Goal: Task Accomplishment & Management: Use online tool/utility

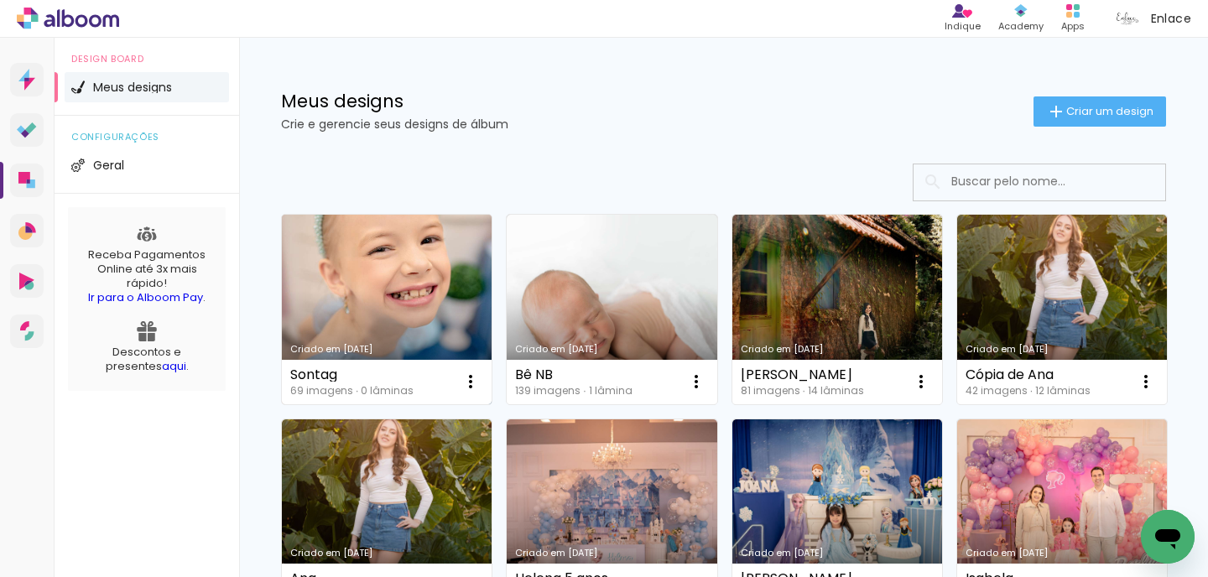
click at [427, 323] on link "Criado em [DATE]" at bounding box center [387, 310] width 210 height 190
click at [364, 302] on link "Criado em [DATE]" at bounding box center [387, 310] width 210 height 190
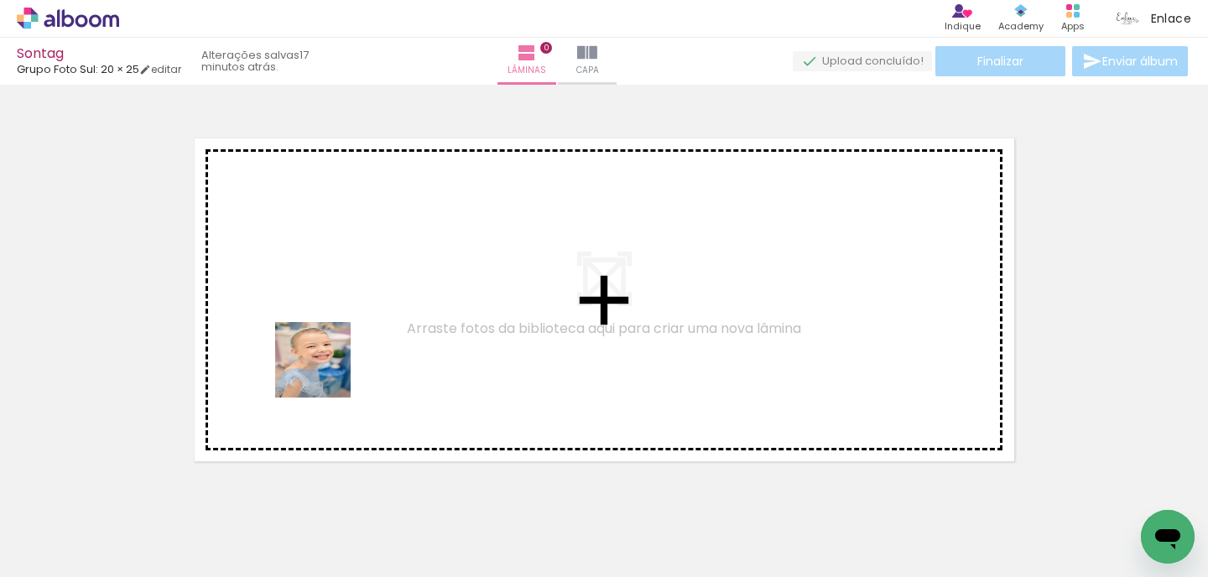
drag, startPoint x: 173, startPoint y: 524, endPoint x: 355, endPoint y: 339, distance: 259.9
click at [355, 339] on quentale-workspace at bounding box center [604, 288] width 1208 height 577
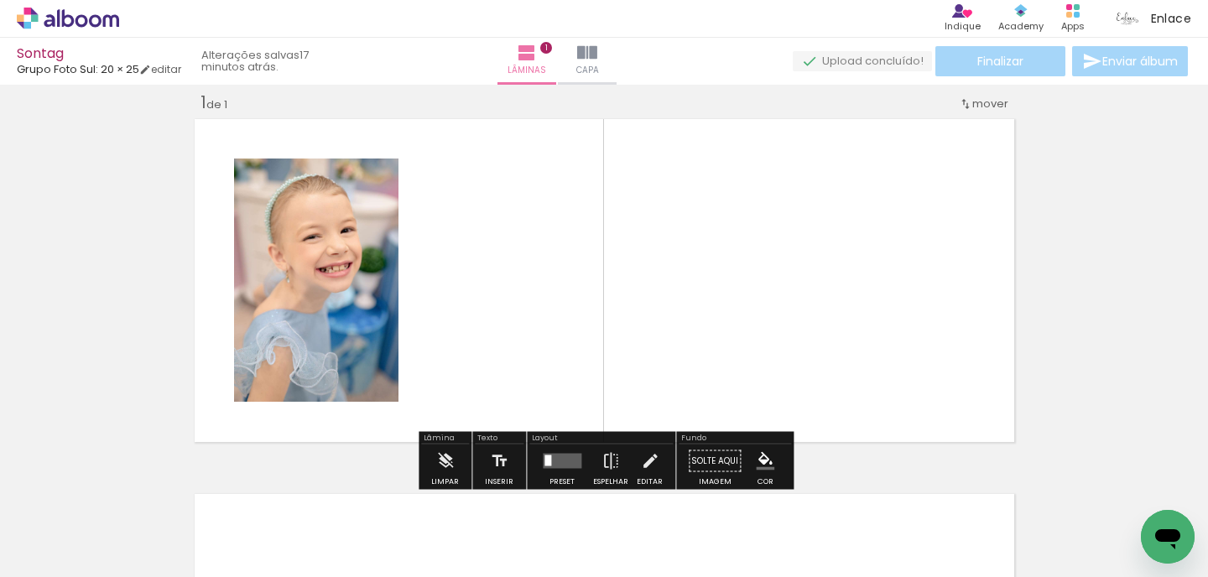
scroll to position [21, 0]
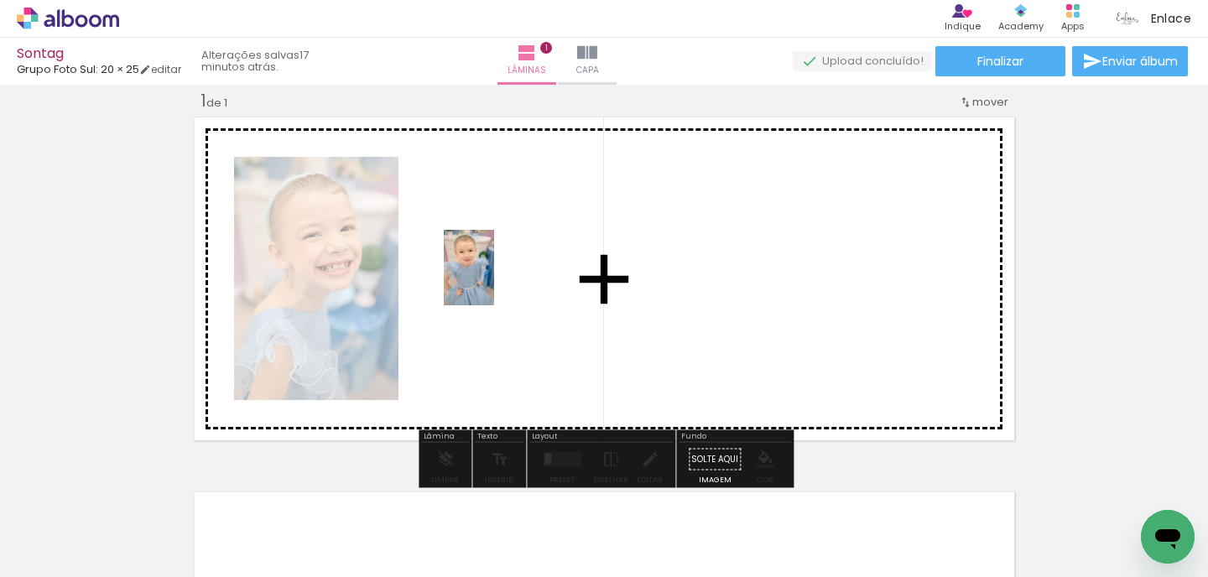
click at [494, 280] on quentale-workspace at bounding box center [604, 288] width 1208 height 577
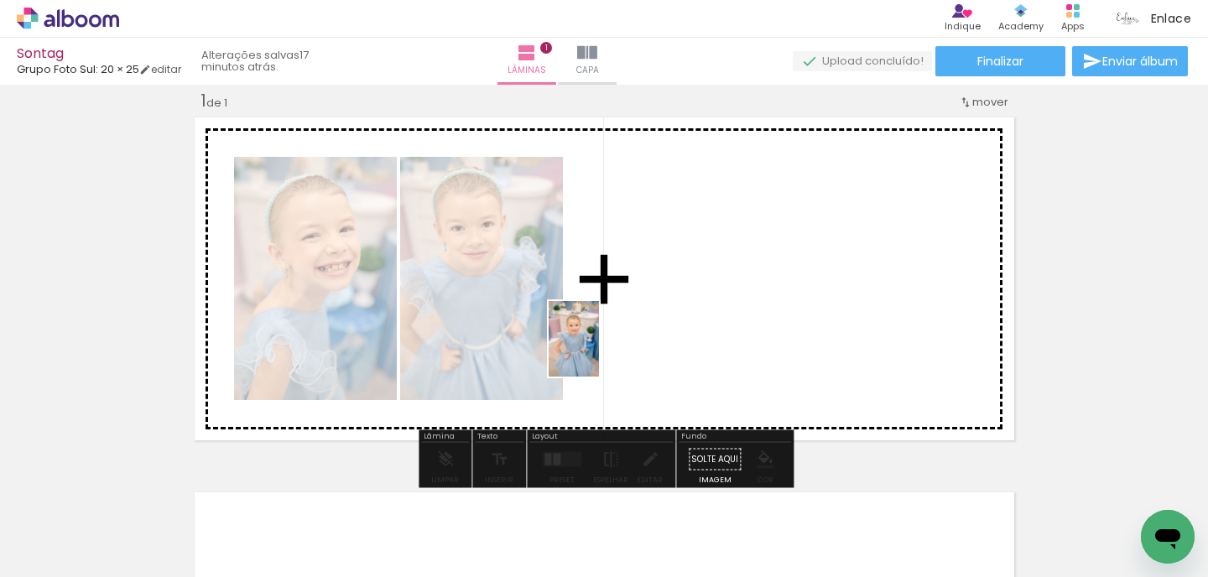
drag, startPoint x: 372, startPoint y: 500, endPoint x: 599, endPoint y: 349, distance: 273.0
click at [599, 349] on quentale-workspace at bounding box center [604, 288] width 1208 height 577
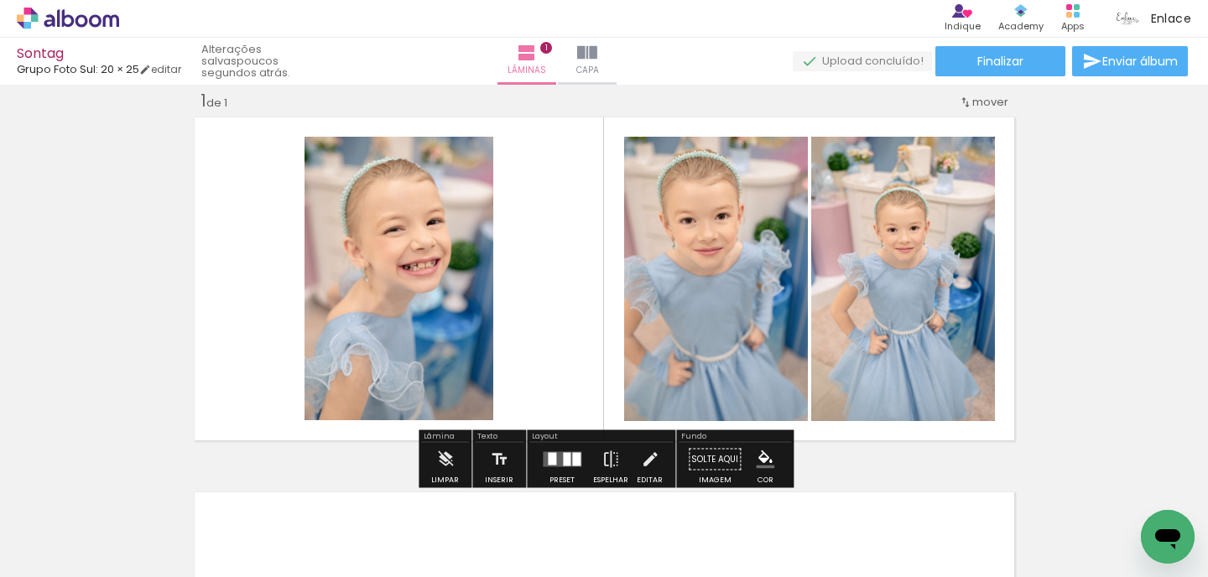
click at [193, 514] on div at bounding box center [168, 521] width 50 height 76
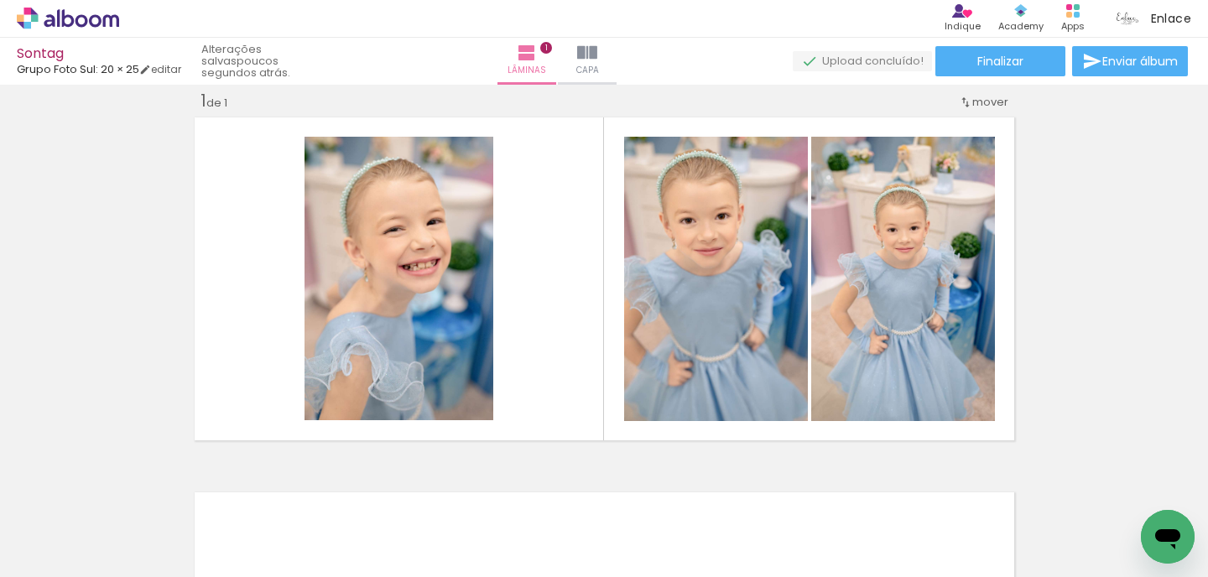
drag, startPoint x: 472, startPoint y: 514, endPoint x: 537, endPoint y: 325, distance: 200.6
click at [537, 325] on quentale-workspace at bounding box center [604, 288] width 1208 height 577
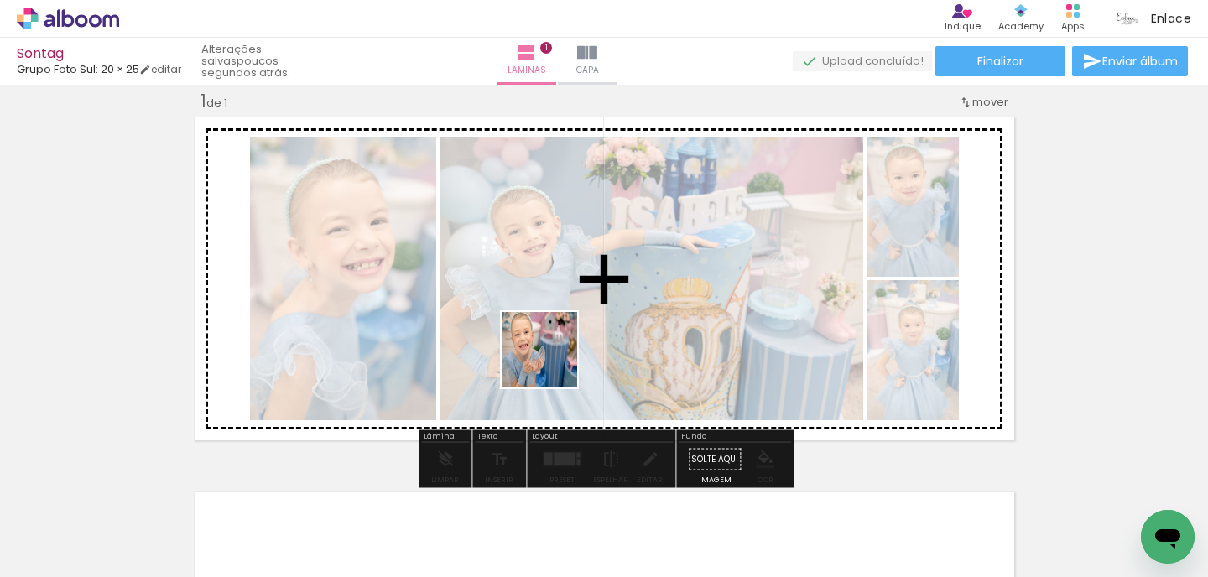
drag, startPoint x: 533, startPoint y: 521, endPoint x: 551, endPoint y: 362, distance: 159.7
click at [551, 362] on quentale-workspace at bounding box center [604, 288] width 1208 height 577
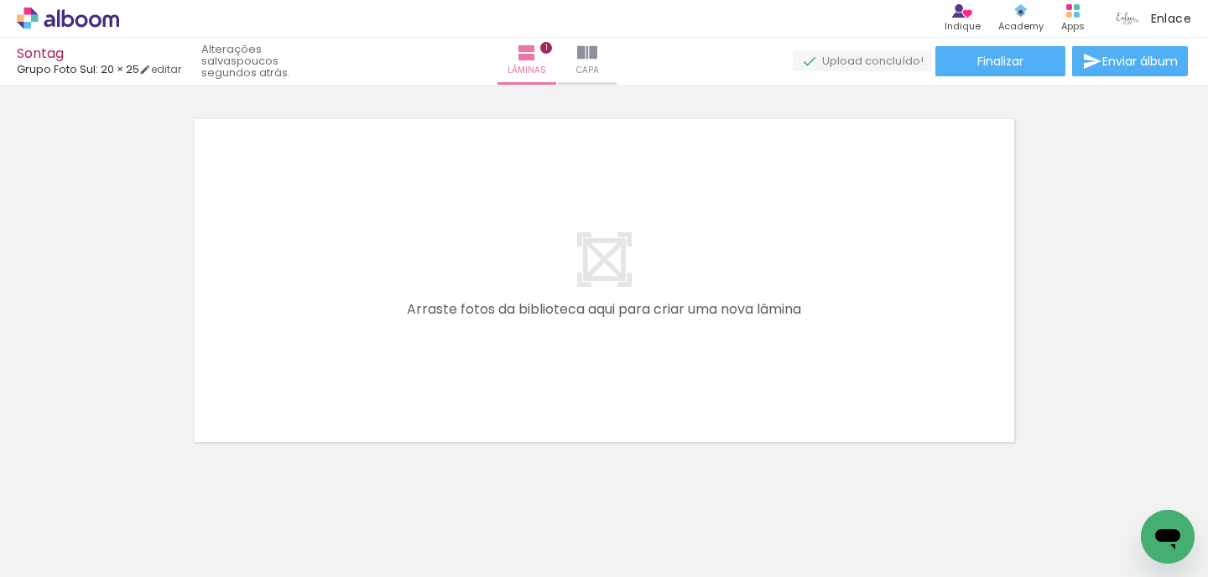
scroll to position [0, 934]
drag, startPoint x: 764, startPoint y: 518, endPoint x: 775, endPoint y: 308, distance: 210.1
click at [775, 308] on quentale-workspace at bounding box center [604, 288] width 1208 height 577
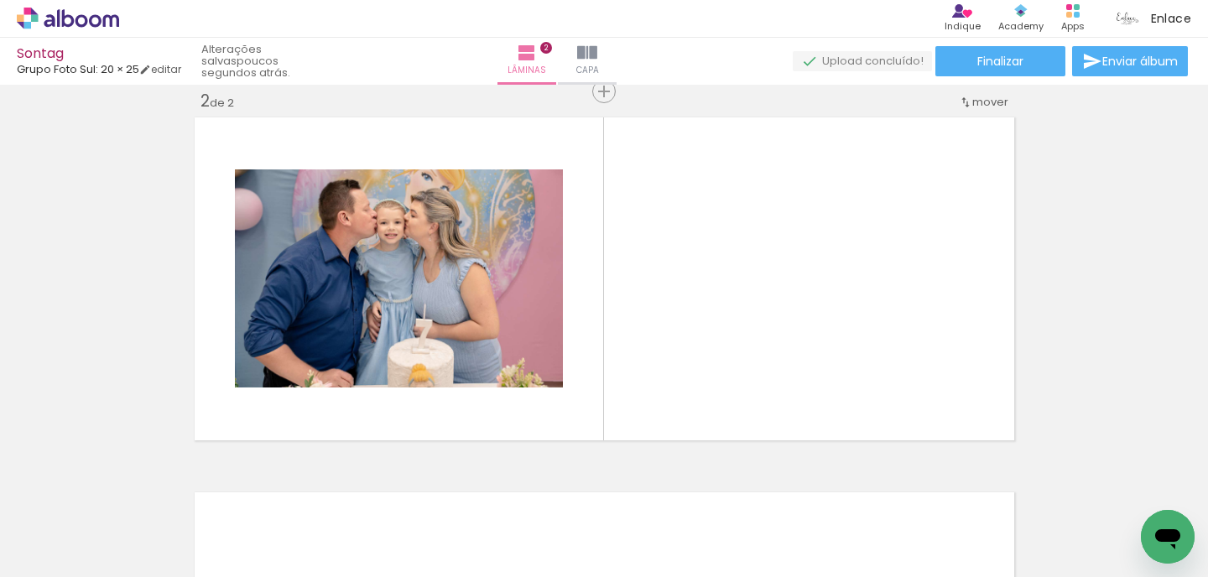
scroll to position [0, 125]
click at [46, 529] on input "Todas as fotos" at bounding box center [47, 526] width 64 height 14
click at [0, 0] on slot "Não utilizadas" at bounding box center [0, 0] width 0 height 0
type input "Não utilizadas"
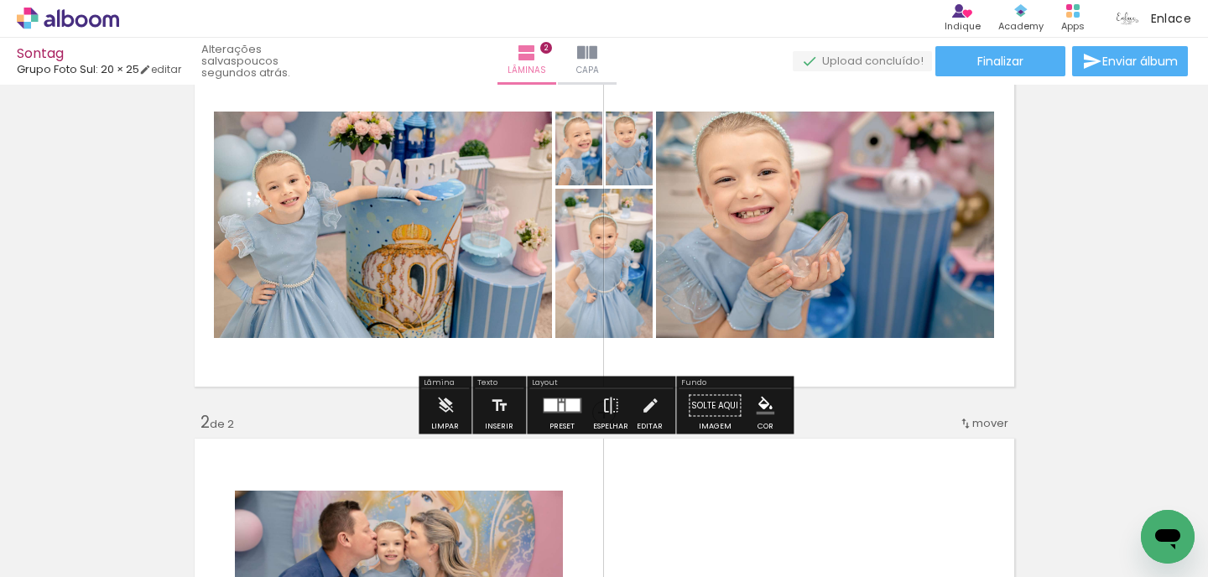
scroll to position [76, 0]
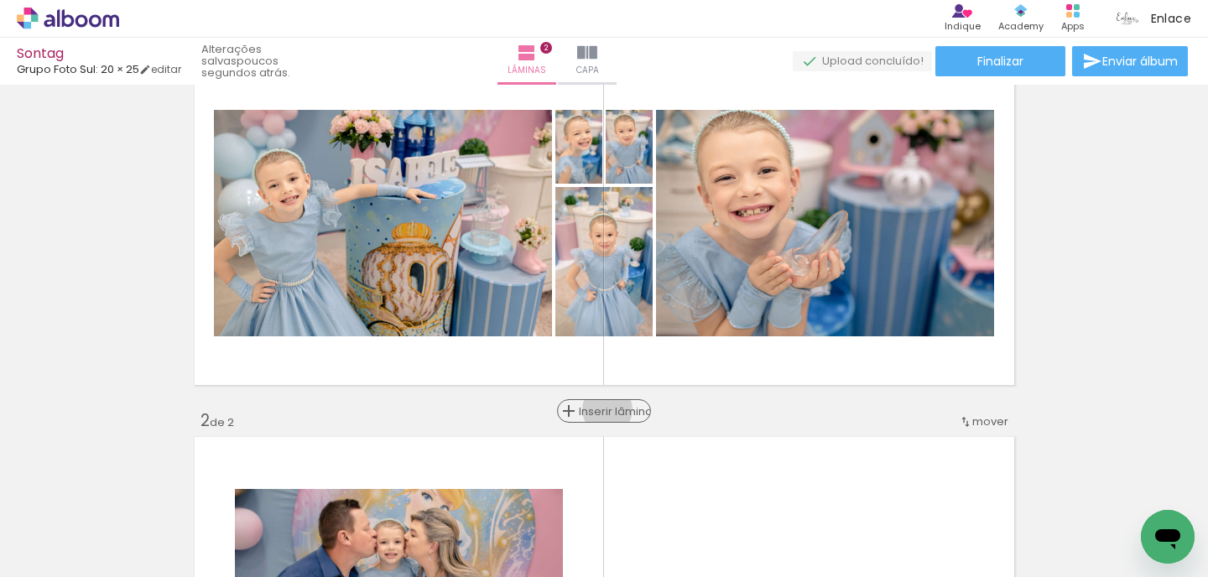
click at [611, 409] on span "Inserir lâmina" at bounding box center [611, 411] width 65 height 11
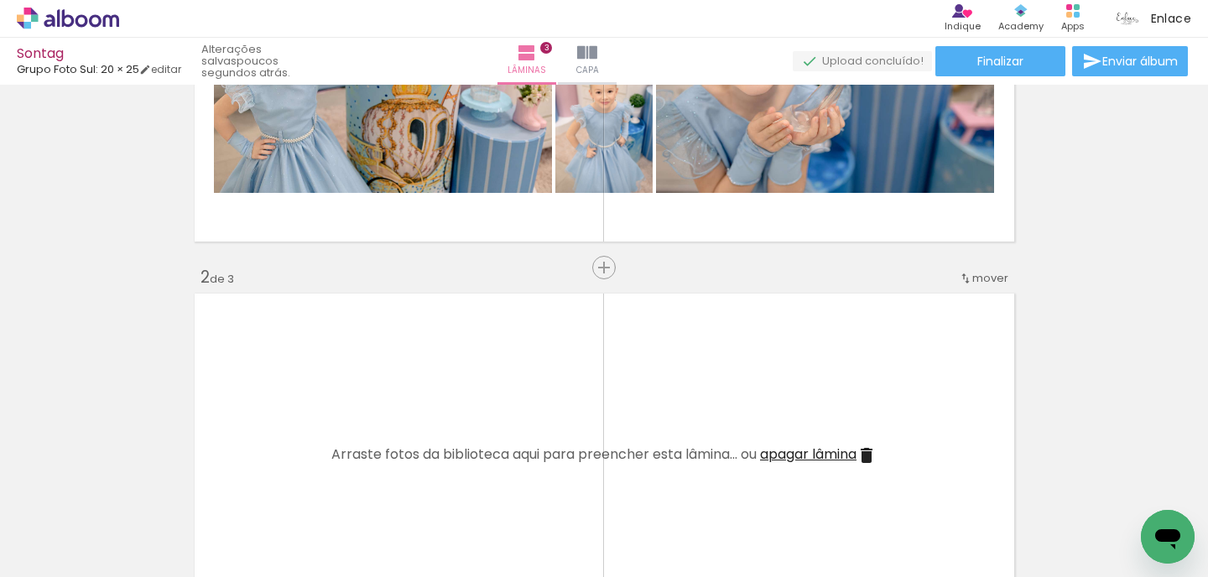
scroll to position [363, 0]
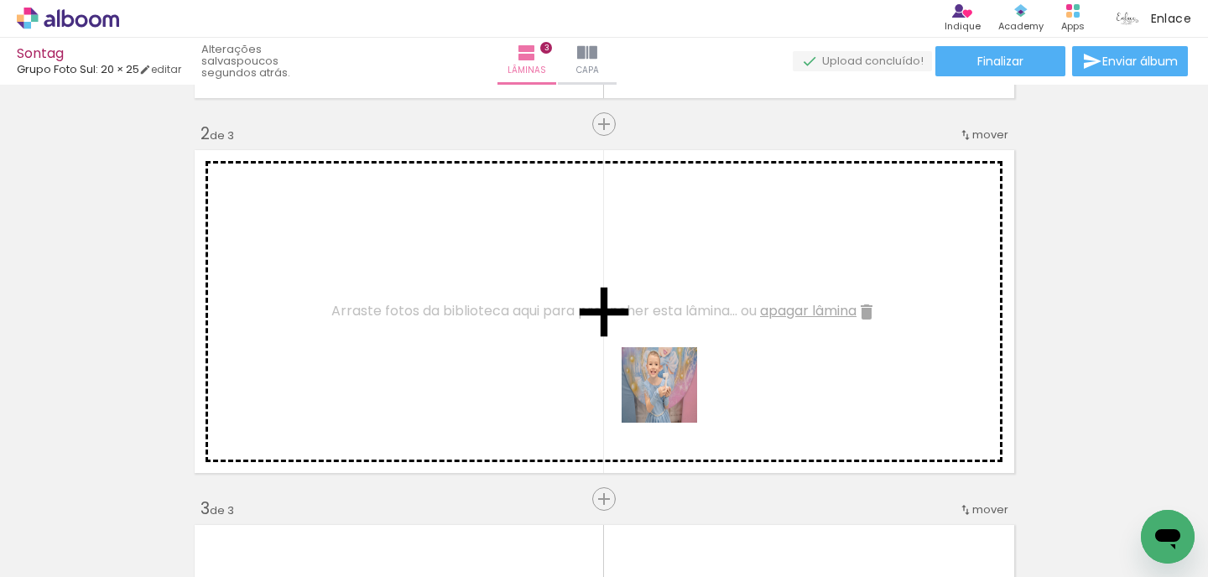
drag, startPoint x: 672, startPoint y: 508, endPoint x: 669, endPoint y: 385, distance: 122.6
click at [669, 385] on quentale-workspace at bounding box center [604, 288] width 1208 height 577
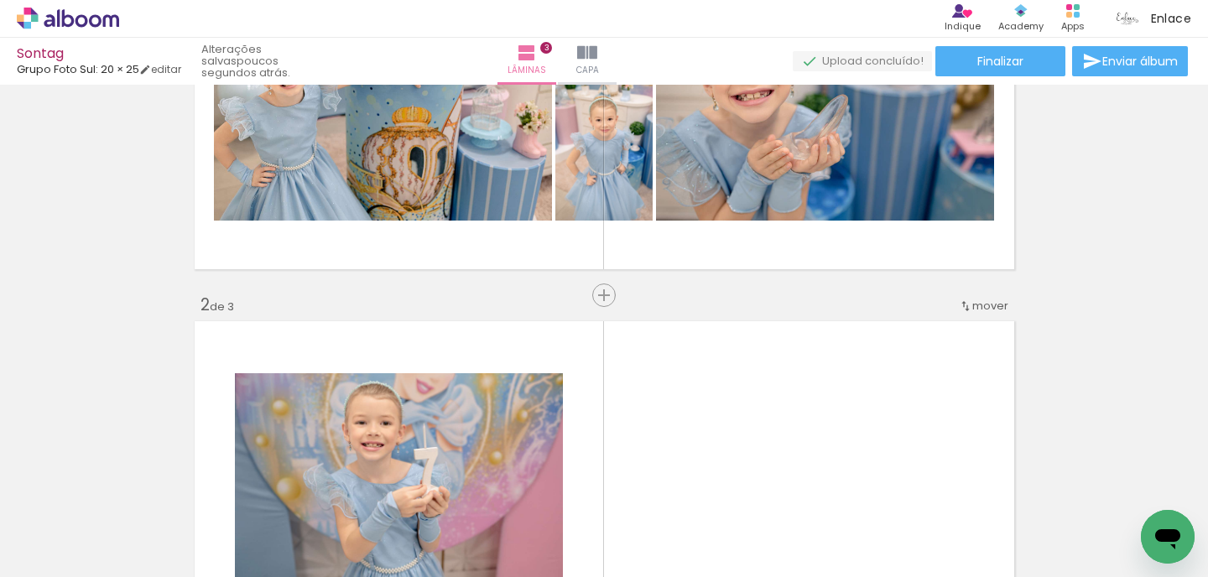
scroll to position [133, 0]
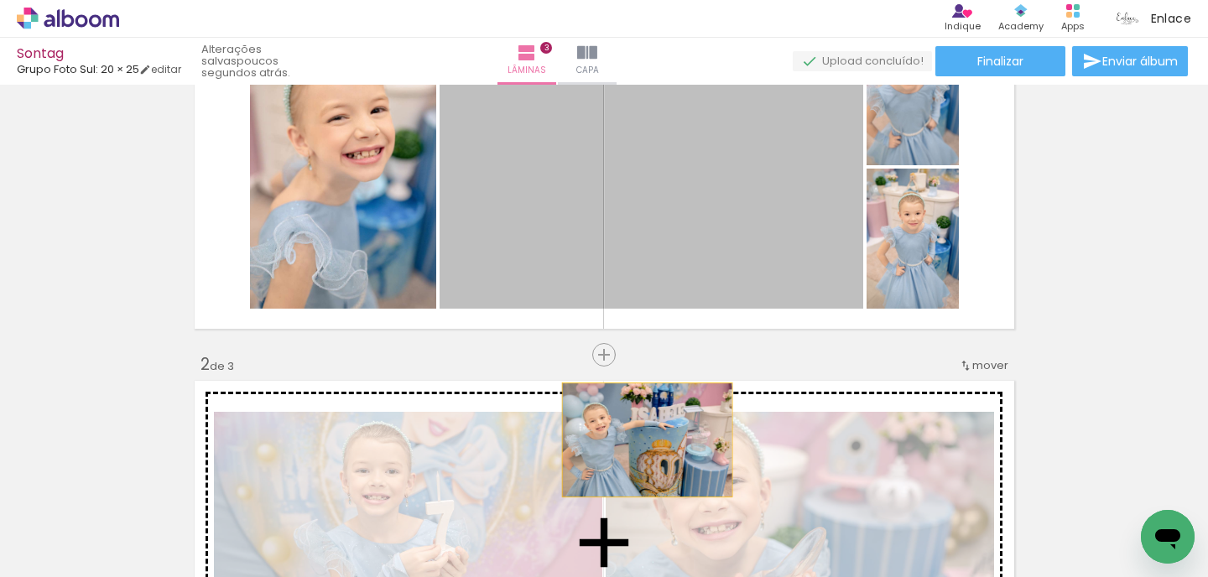
drag, startPoint x: 643, startPoint y: 216, endPoint x: 646, endPoint y: 440, distance: 223.2
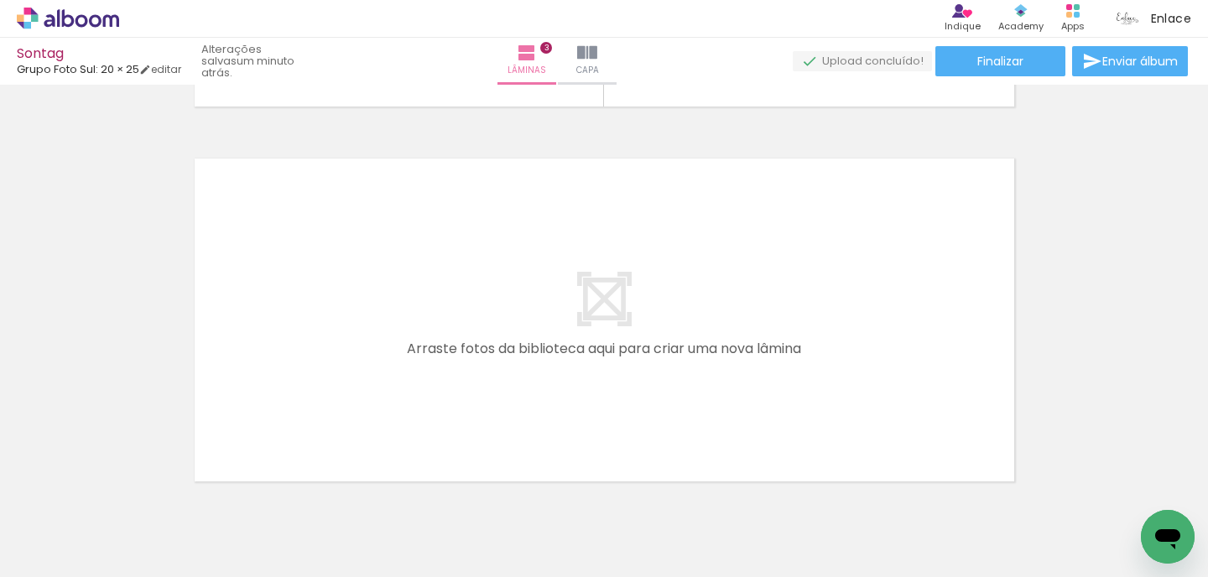
scroll to position [0, 0]
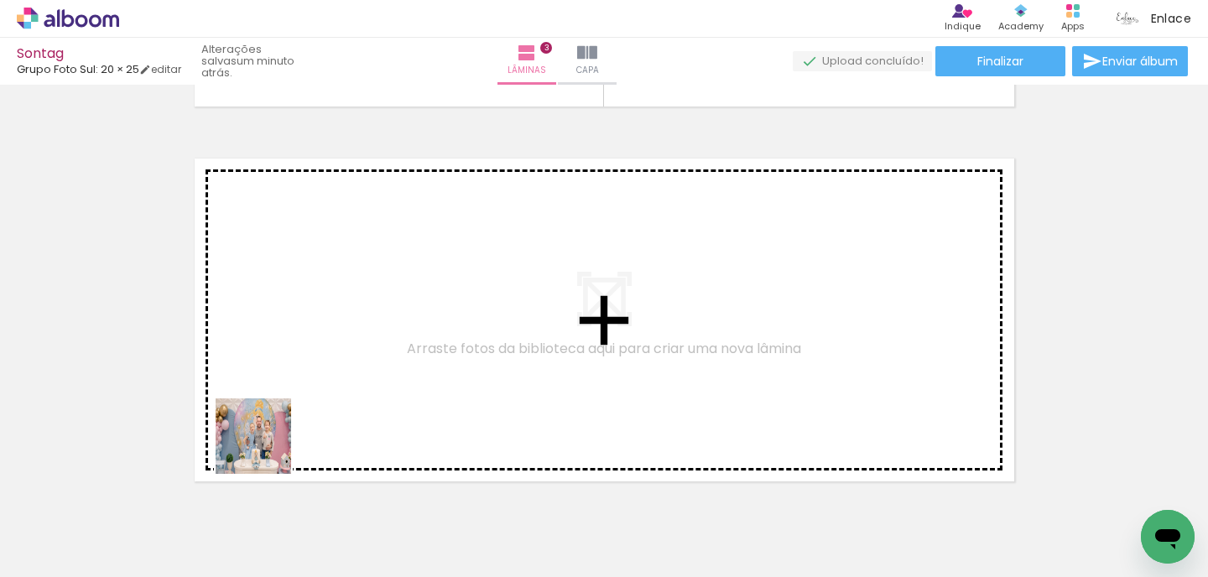
drag, startPoint x: 193, startPoint y: 529, endPoint x: 336, endPoint y: 374, distance: 210.8
click at [336, 374] on quentale-workspace at bounding box center [604, 288] width 1208 height 577
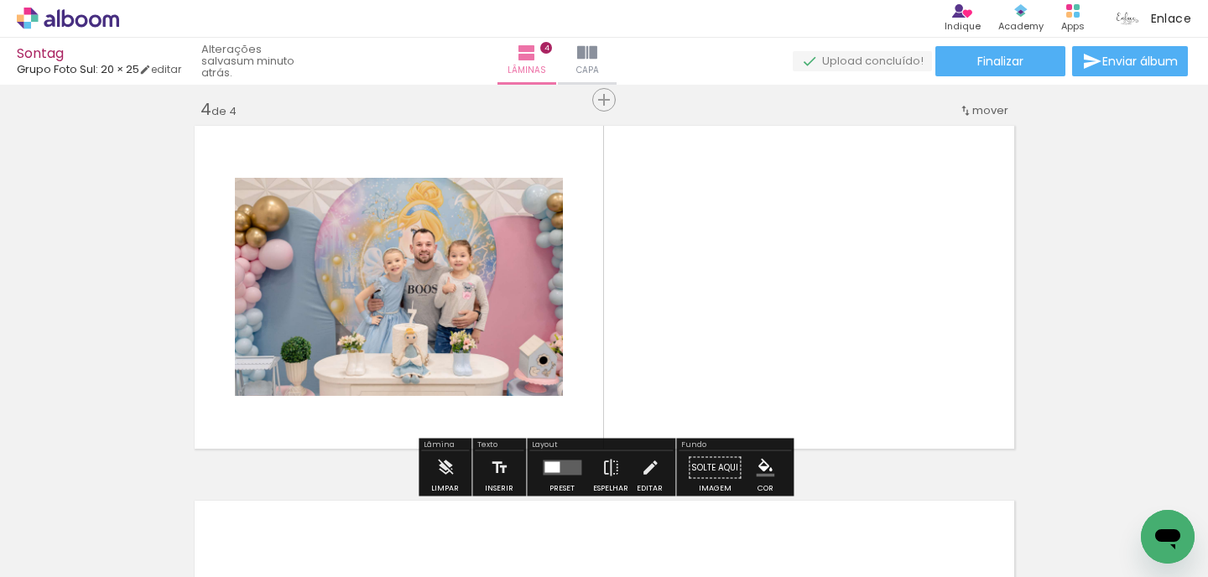
scroll to position [1146, 0]
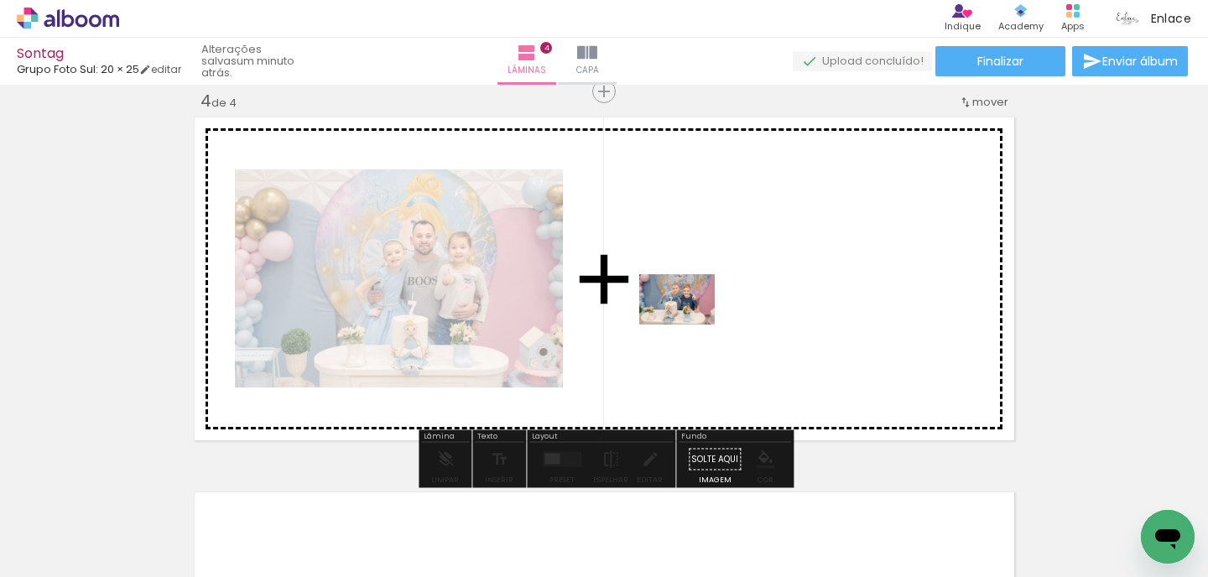
drag, startPoint x: 201, startPoint y: 523, endPoint x: 693, endPoint y: 321, distance: 532.1
click at [693, 321] on quentale-workspace at bounding box center [604, 288] width 1208 height 577
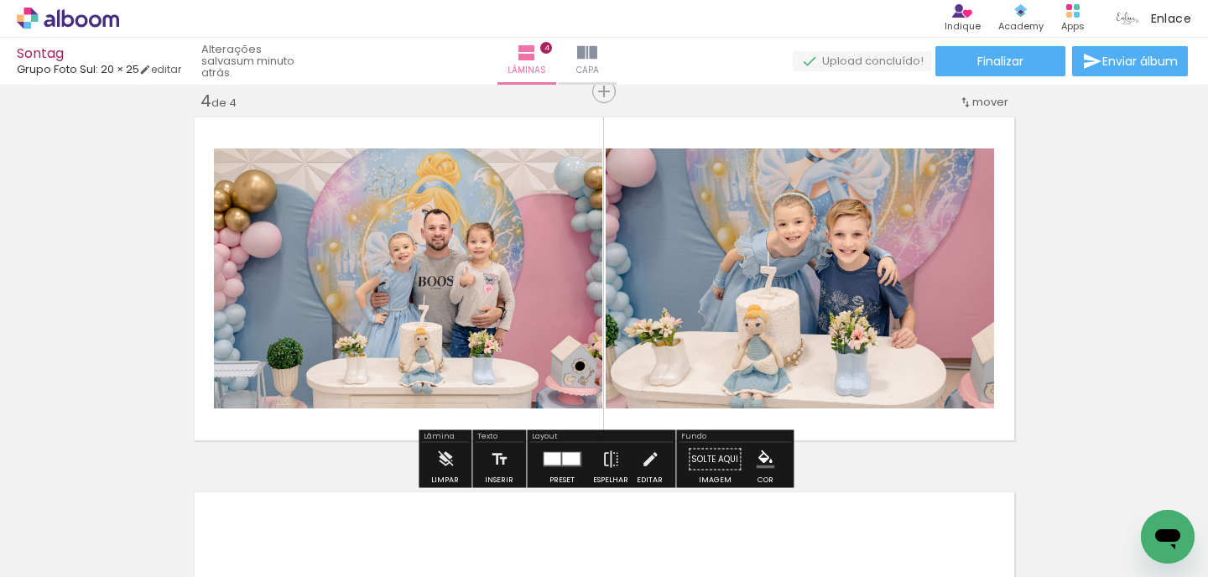
drag, startPoint x: 201, startPoint y: 523, endPoint x: 503, endPoint y: 338, distance: 354.0
click at [503, 338] on quentale-workspace at bounding box center [604, 288] width 1208 height 577
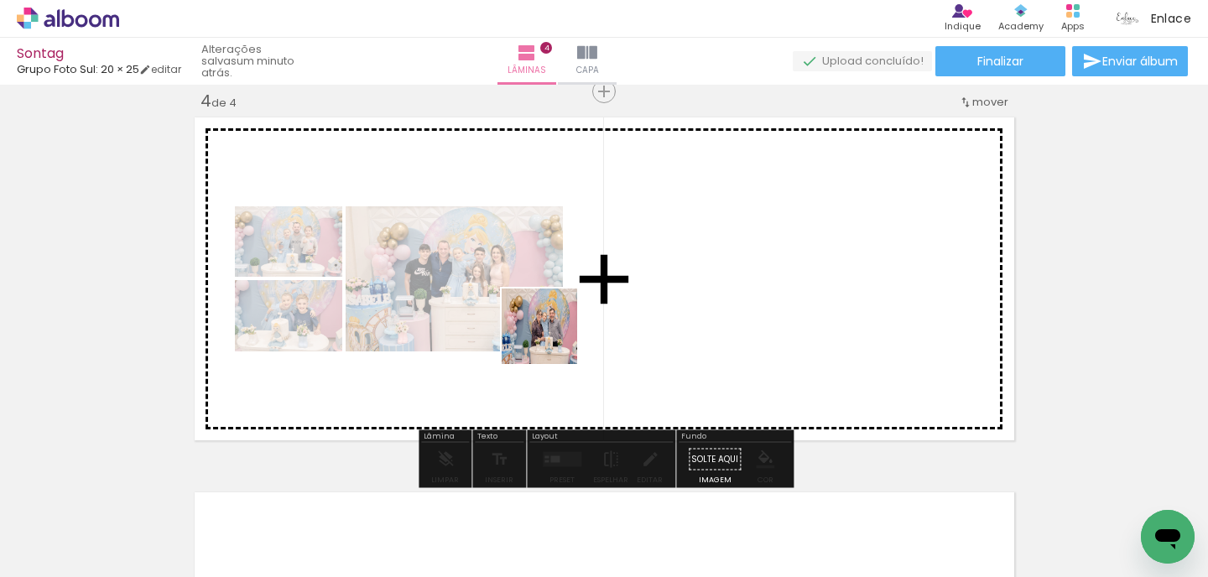
drag, startPoint x: 199, startPoint y: 529, endPoint x: 623, endPoint y: 295, distance: 484.8
click at [624, 295] on quentale-workspace at bounding box center [604, 288] width 1208 height 577
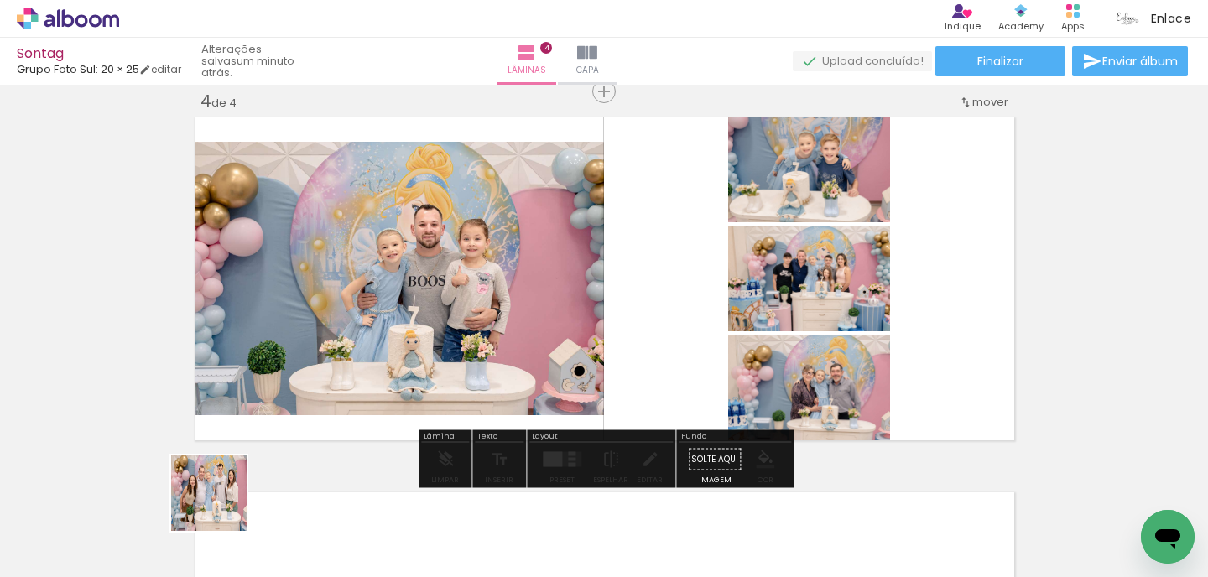
drag, startPoint x: 206, startPoint y: 517, endPoint x: 527, endPoint y: 295, distance: 390.3
click at [528, 295] on quentale-workspace at bounding box center [604, 288] width 1208 height 577
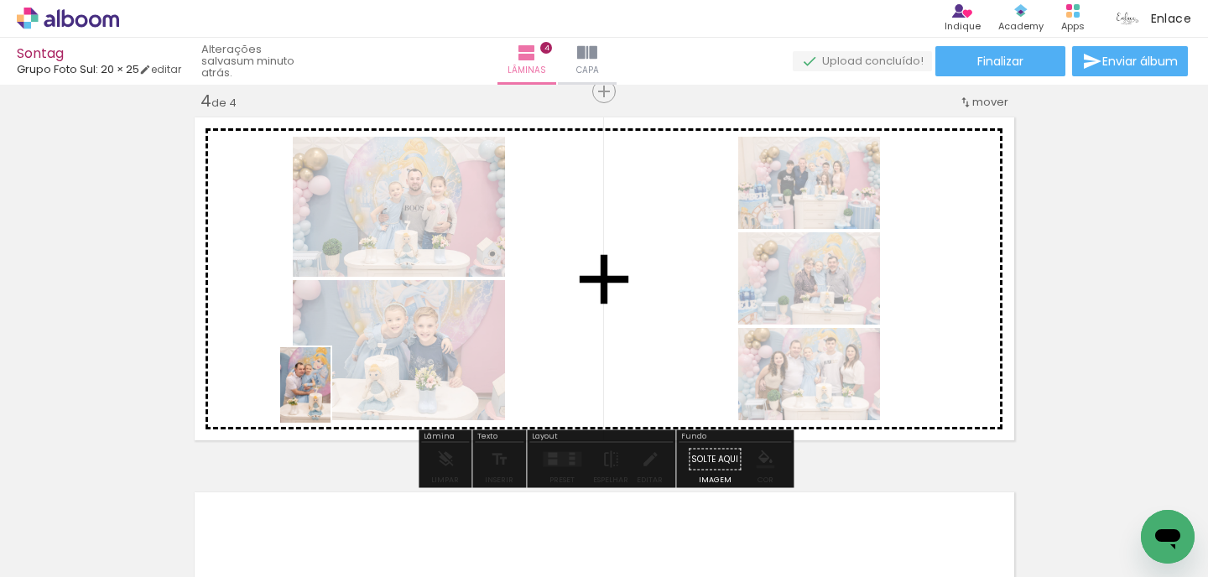
drag, startPoint x: 177, startPoint y: 508, endPoint x: 331, endPoint y: 398, distance: 189.3
click at [331, 398] on quentale-workspace at bounding box center [604, 288] width 1208 height 577
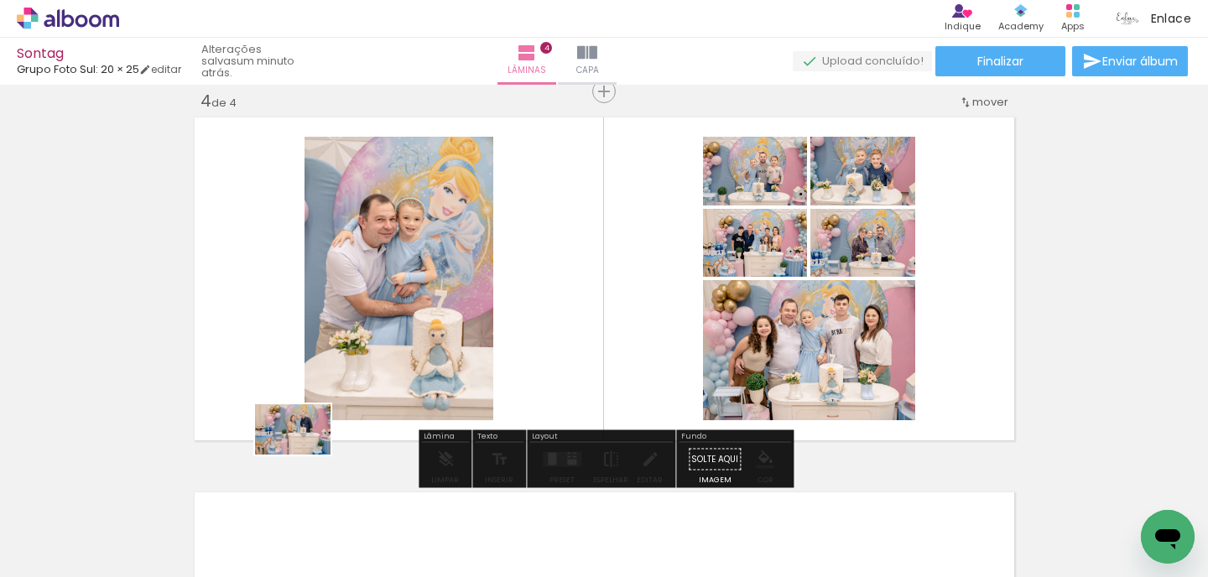
drag, startPoint x: 174, startPoint y: 514, endPoint x: 303, endPoint y: 449, distance: 144.5
click at [304, 449] on quentale-workspace at bounding box center [604, 288] width 1208 height 577
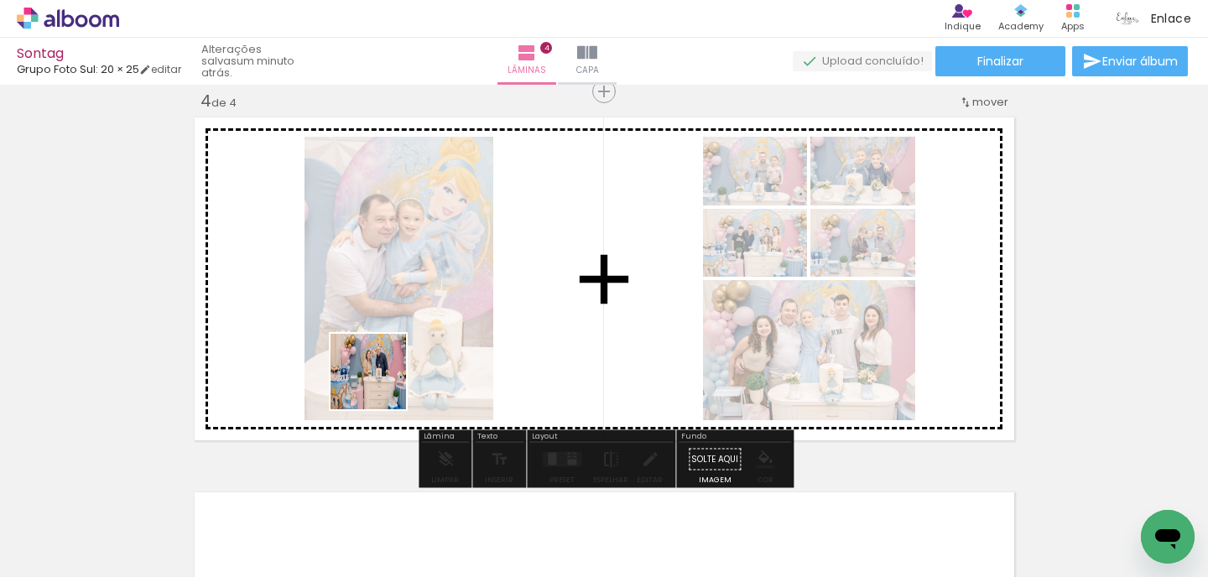
drag, startPoint x: 202, startPoint y: 526, endPoint x: 390, endPoint y: 375, distance: 241.1
click at [390, 375] on quentale-workspace at bounding box center [604, 288] width 1208 height 577
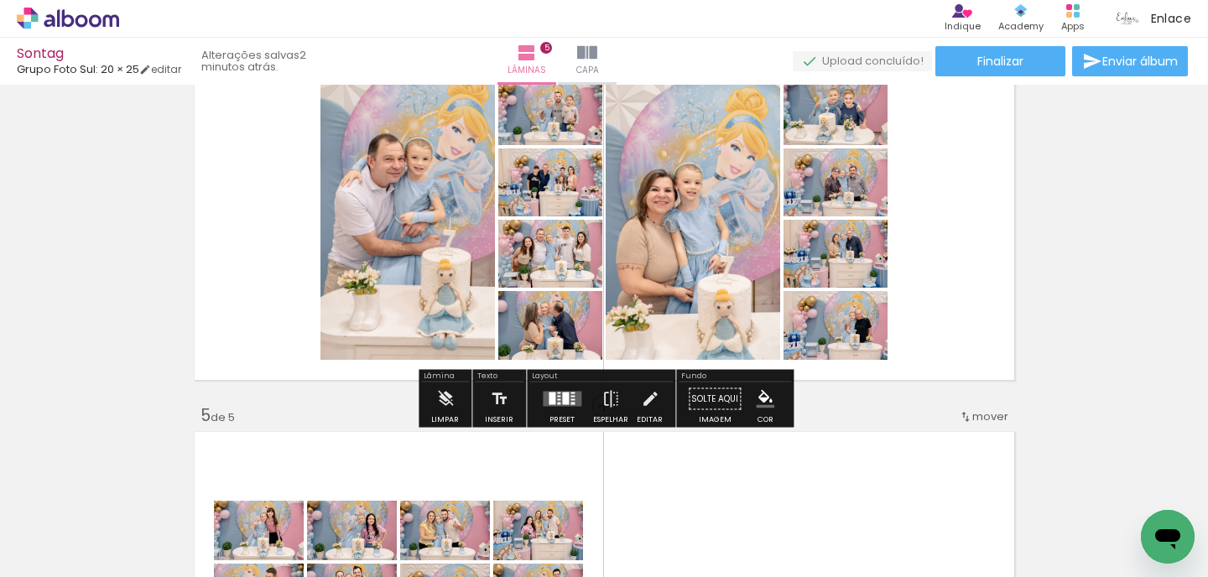
scroll to position [1289, 0]
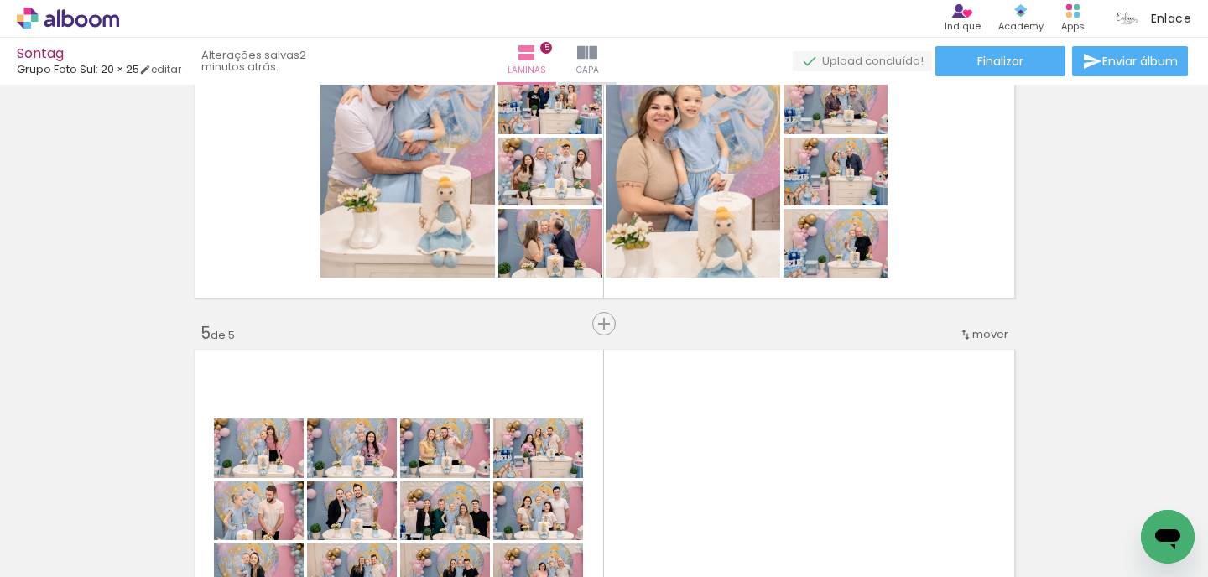
click at [57, 525] on input "Todas as fotos" at bounding box center [47, 526] width 64 height 14
click at [0, 0] on slot "Não utilizadas" at bounding box center [0, 0] width 0 height 0
type input "Não utilizadas"
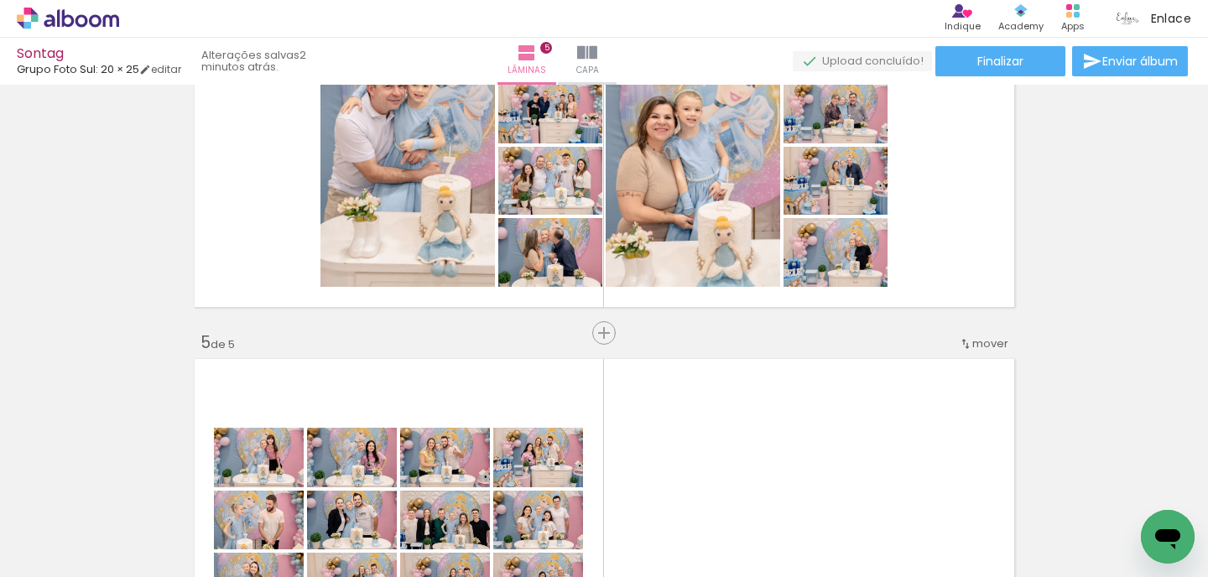
scroll to position [1270, 0]
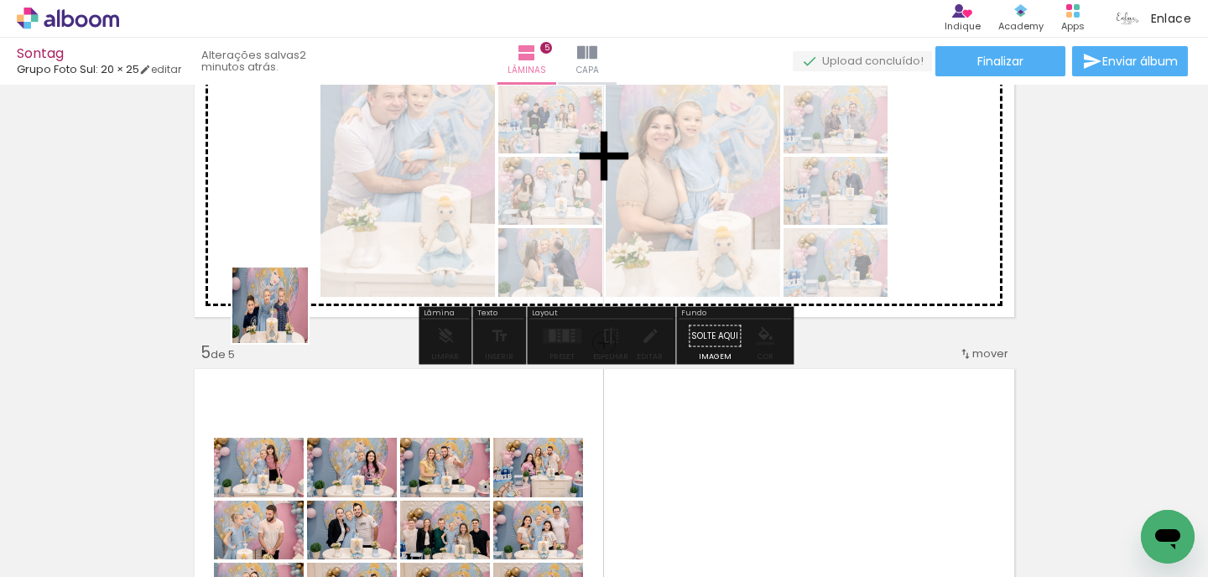
drag, startPoint x: 285, startPoint y: 529, endPoint x: 282, endPoint y: 192, distance: 337.3
click at [282, 192] on quentale-workspace at bounding box center [604, 288] width 1208 height 577
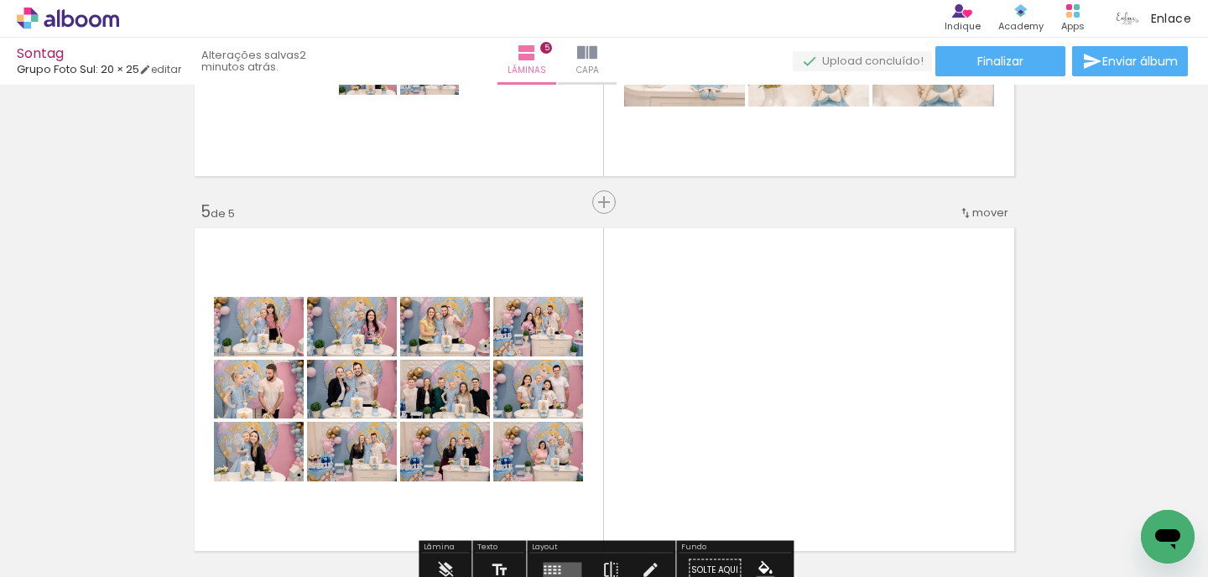
scroll to position [1447, 0]
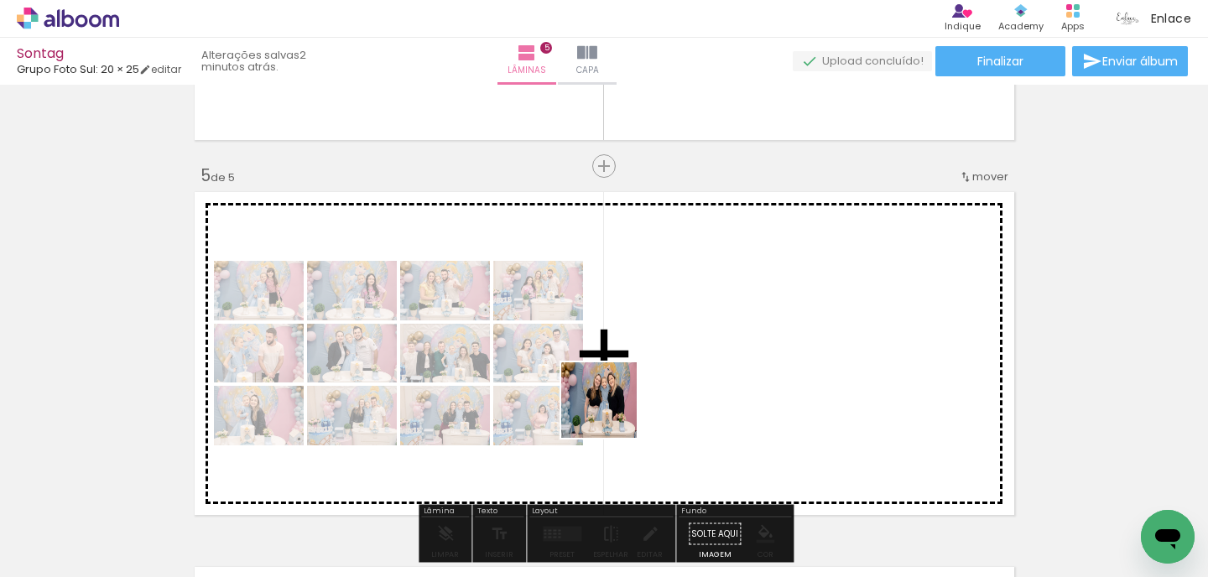
drag, startPoint x: 373, startPoint y: 516, endPoint x: 623, endPoint y: 404, distance: 273.1
click at [623, 404] on quentale-workspace at bounding box center [604, 288] width 1208 height 577
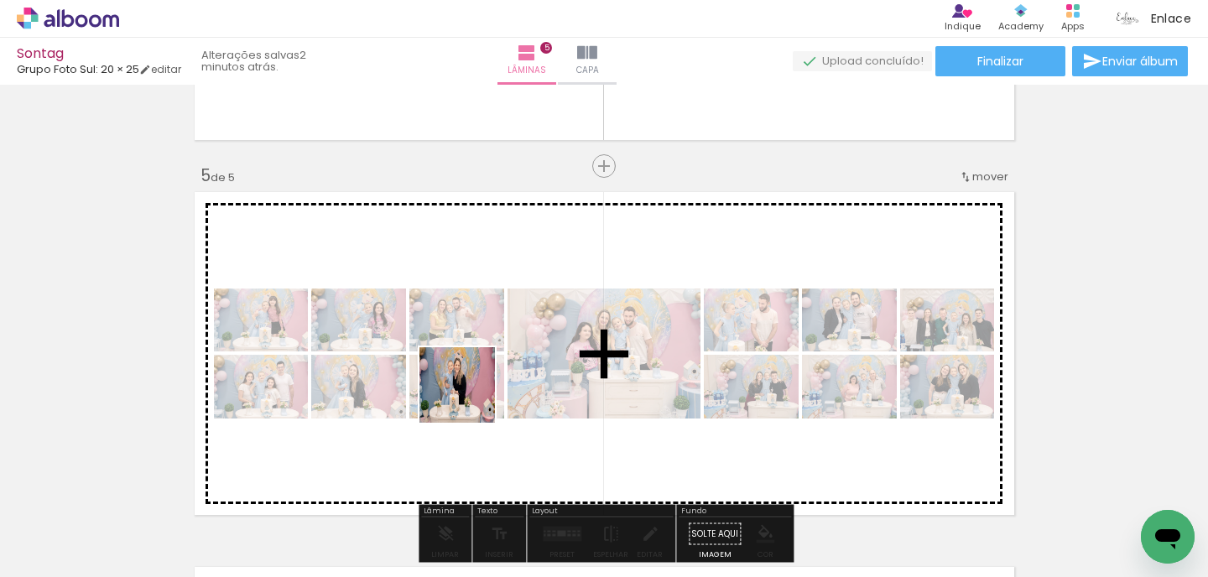
drag, startPoint x: 377, startPoint y: 525, endPoint x: 507, endPoint y: 354, distance: 215.0
click at [506, 355] on quentale-workspace at bounding box center [604, 288] width 1208 height 577
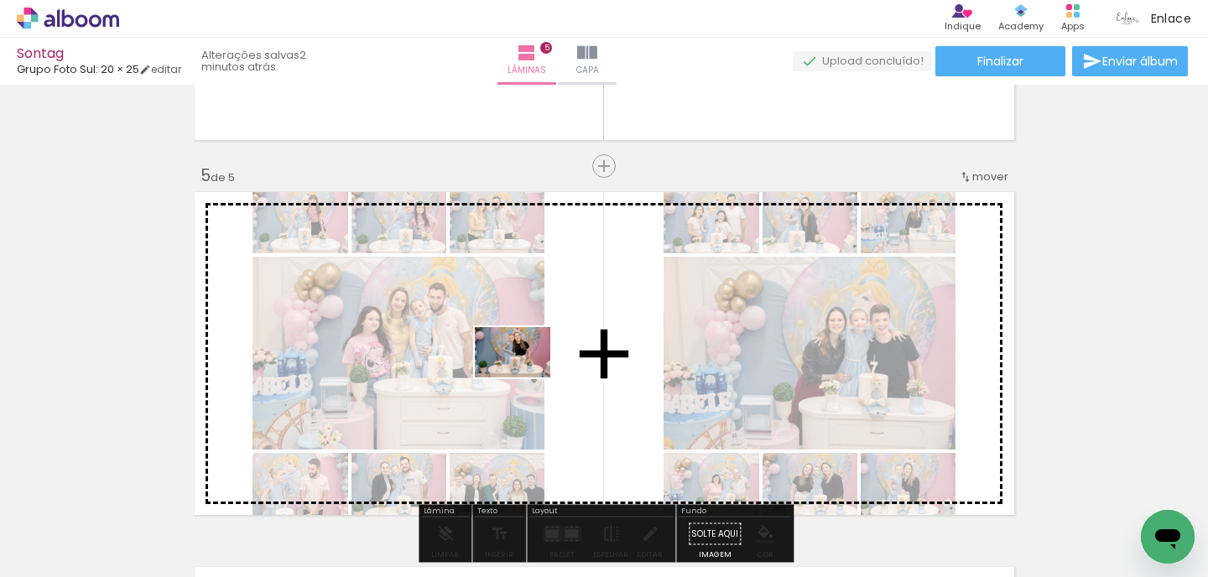
drag, startPoint x: 393, startPoint y: 518, endPoint x: 525, endPoint y: 378, distance: 192.9
click at [525, 378] on quentale-workspace at bounding box center [604, 288] width 1208 height 577
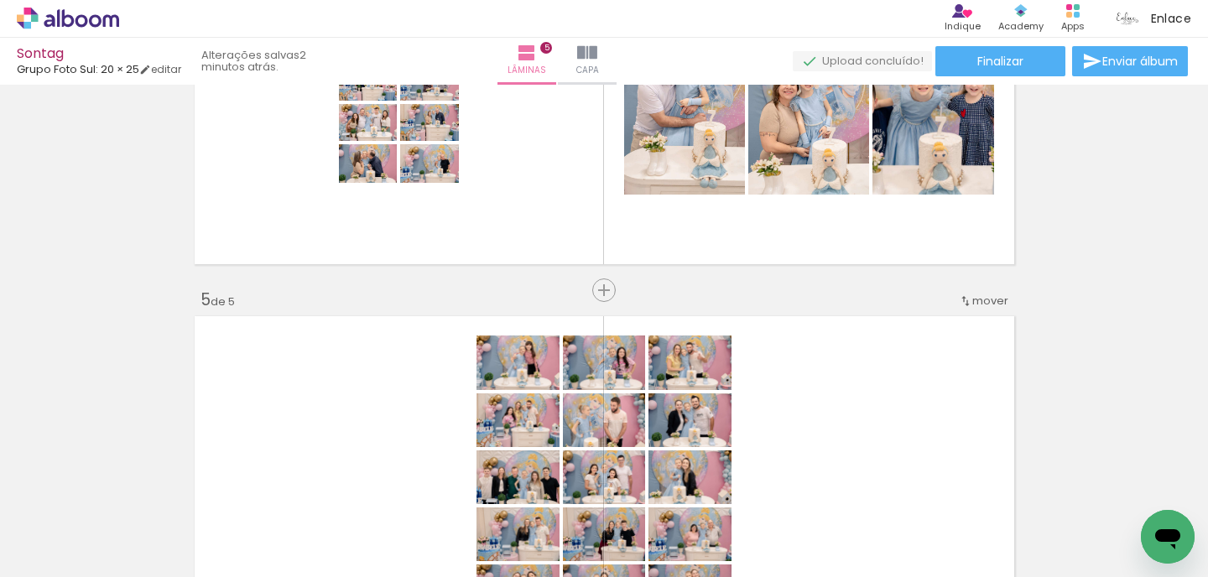
scroll to position [1127, 0]
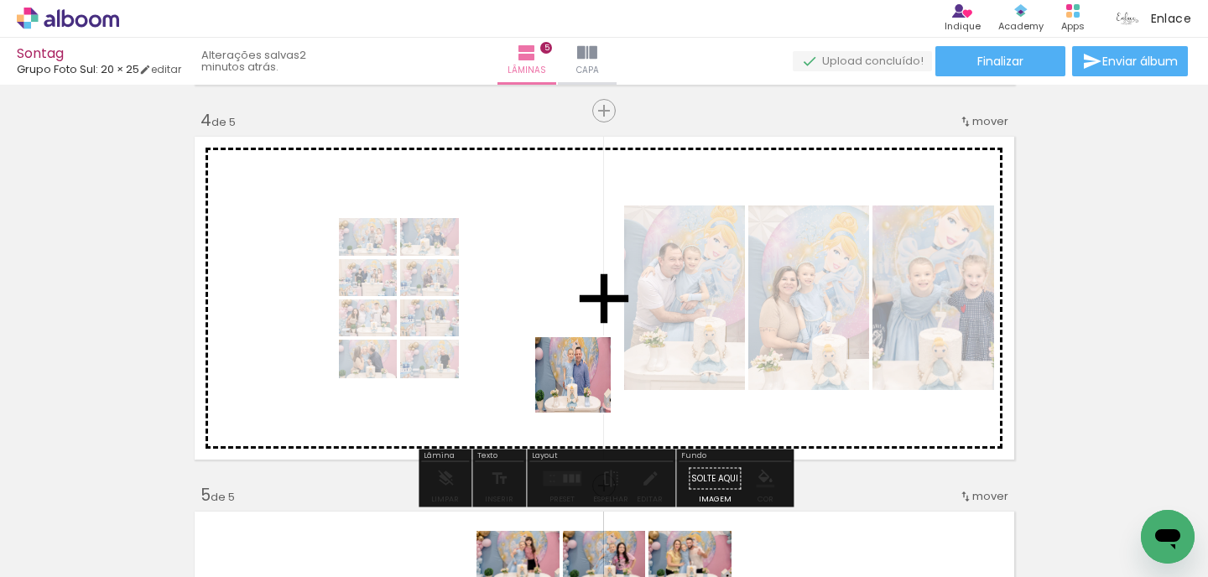
drag, startPoint x: 733, startPoint y: 534, endPoint x: 574, endPoint y: 374, distance: 225.5
click at [574, 374] on quentale-workspace at bounding box center [604, 288] width 1208 height 577
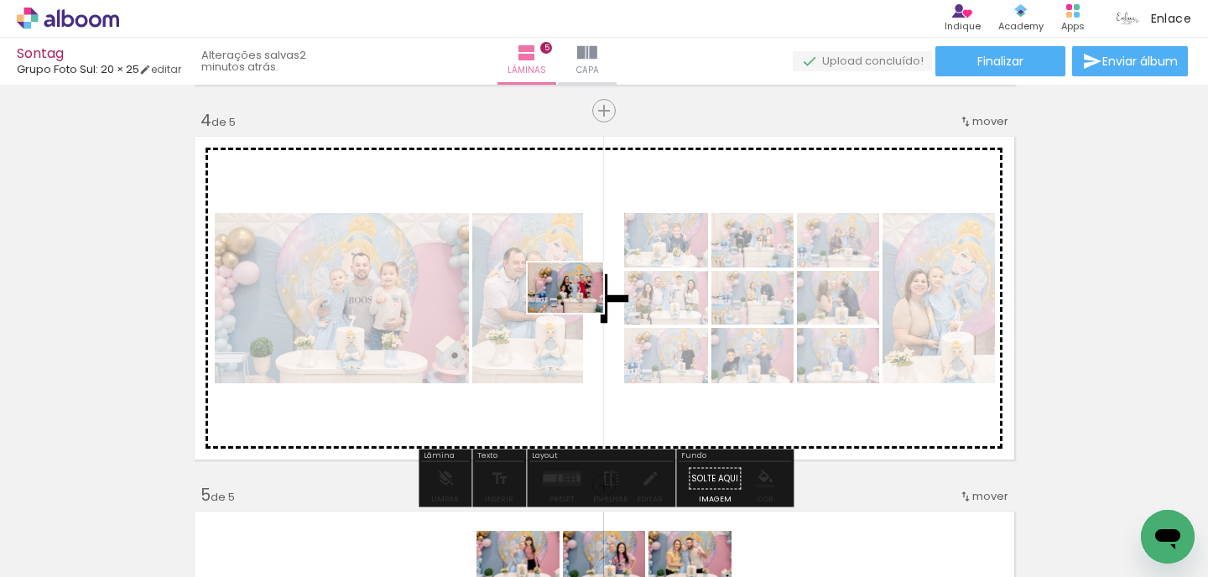
drag, startPoint x: 620, startPoint y: 528, endPoint x: 577, endPoint y: 313, distance: 219.0
click at [578, 313] on quentale-workspace at bounding box center [604, 288] width 1208 height 577
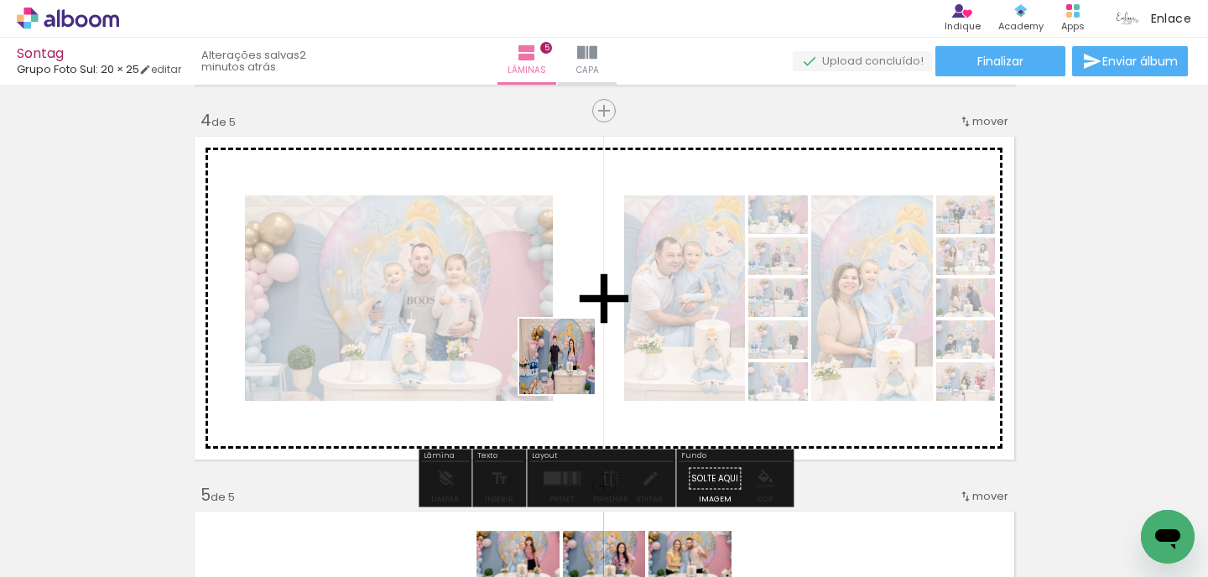
drag, startPoint x: 575, startPoint y: 519, endPoint x: 560, endPoint y: 327, distance: 192.7
click at [560, 328] on quentale-workspace at bounding box center [604, 288] width 1208 height 577
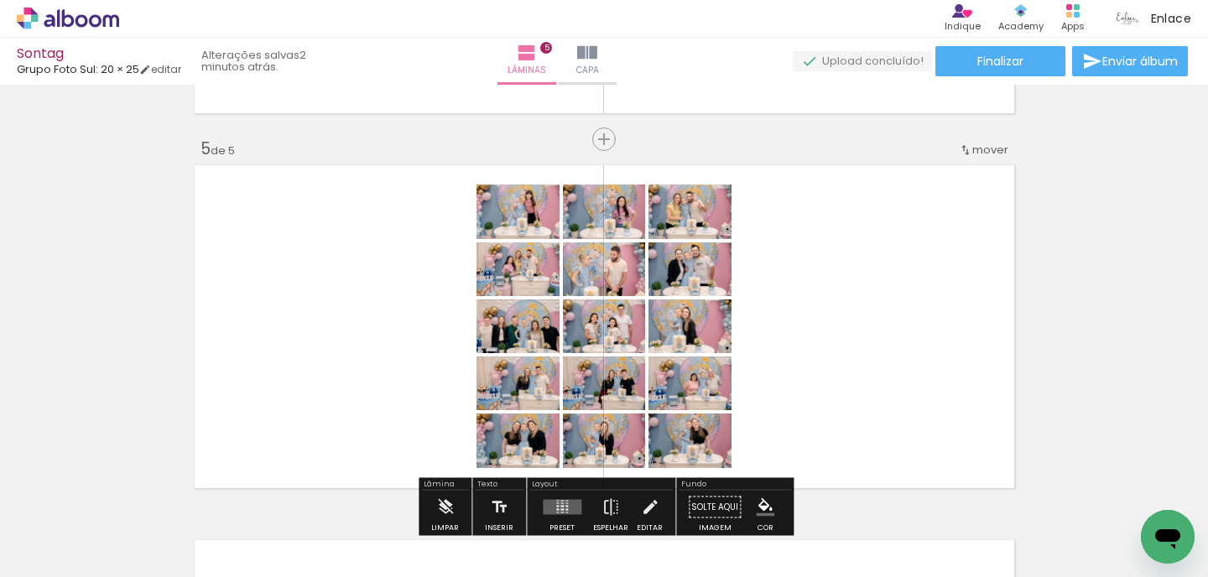
scroll to position [1489, 0]
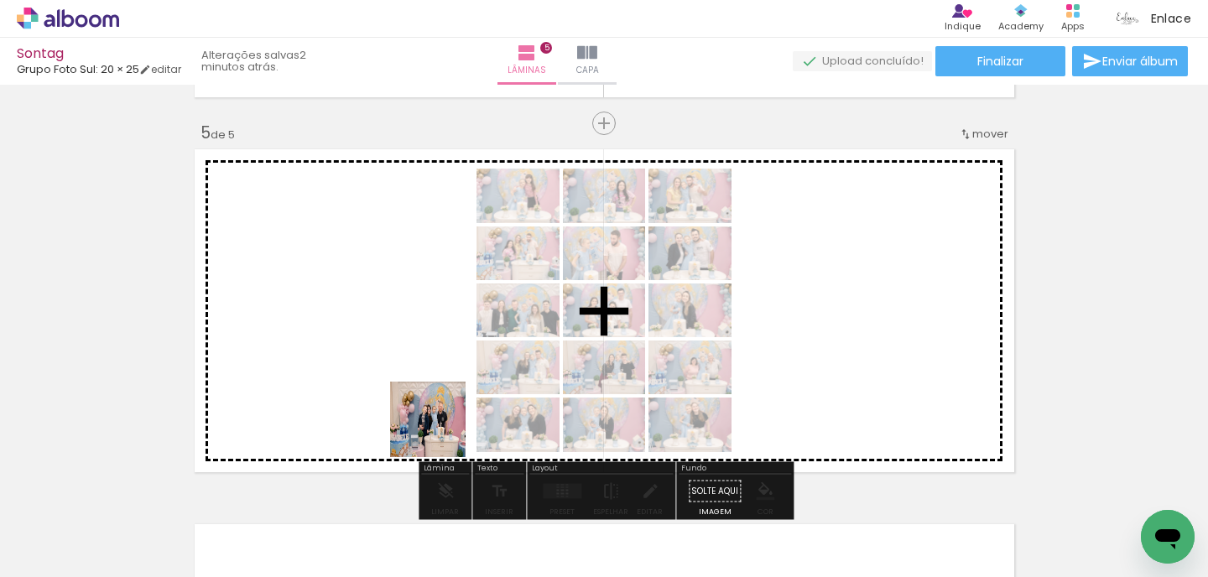
drag, startPoint x: 463, startPoint y: 539, endPoint x: 408, endPoint y: 322, distance: 223.5
click at [408, 323] on quentale-workspace at bounding box center [604, 288] width 1208 height 577
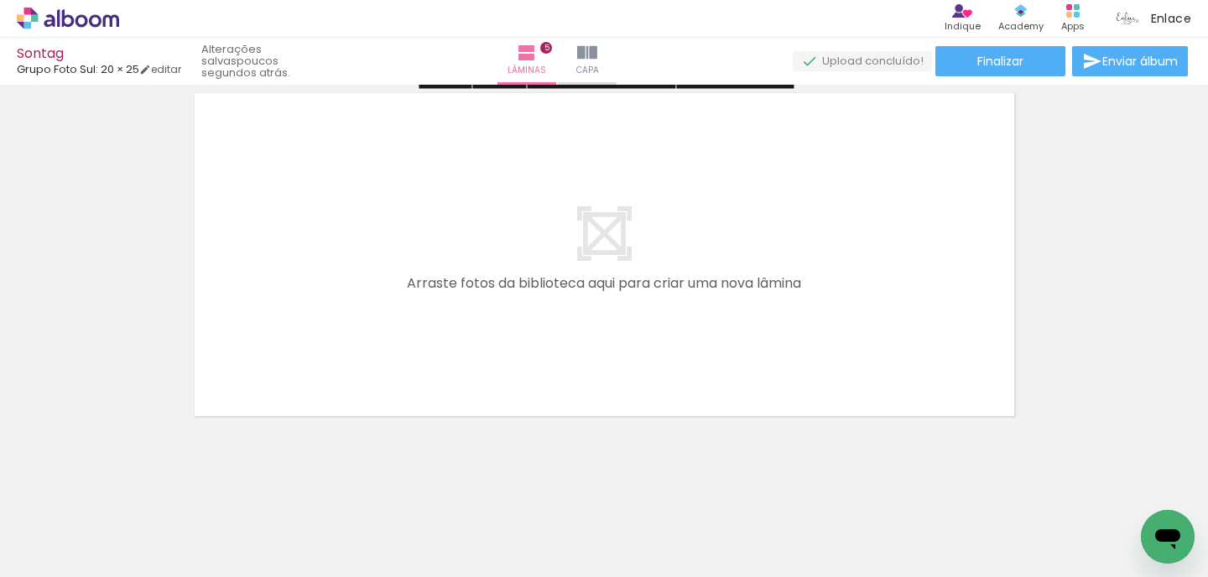
scroll to position [1928, 0]
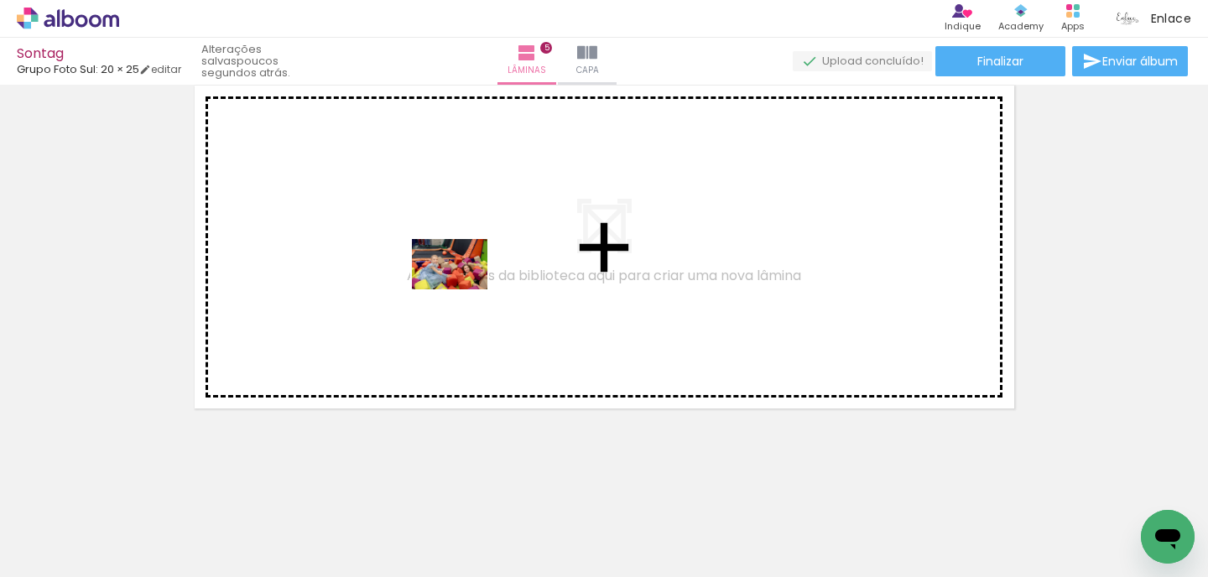
drag, startPoint x: 436, startPoint y: 540, endPoint x: 462, endPoint y: 289, distance: 251.4
click at [462, 289] on quentale-workspace at bounding box center [604, 288] width 1208 height 577
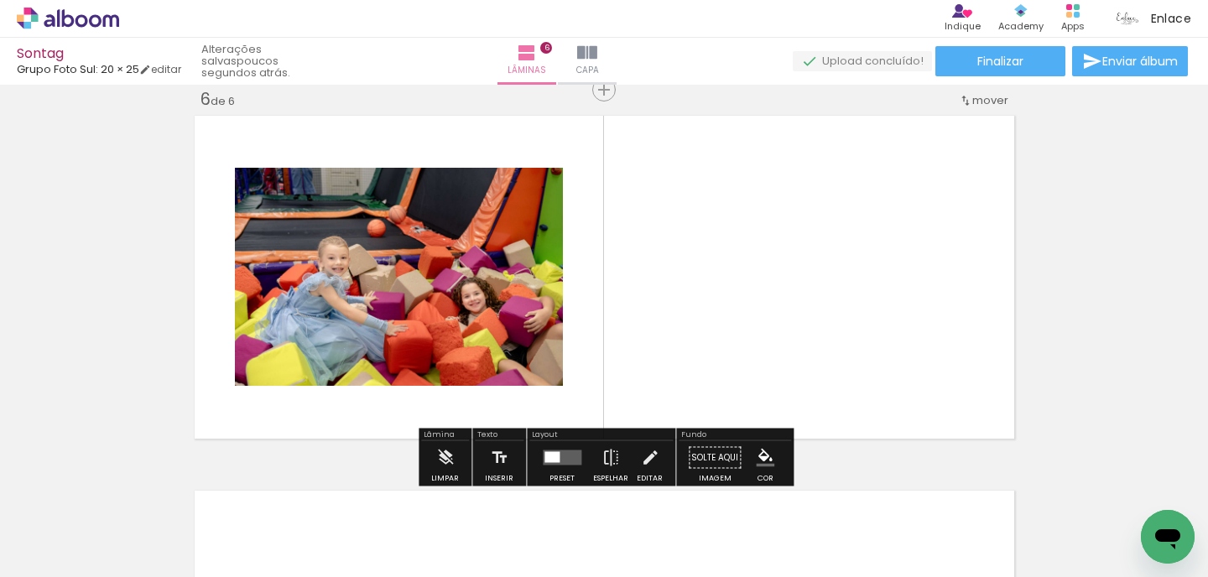
scroll to position [1896, 0]
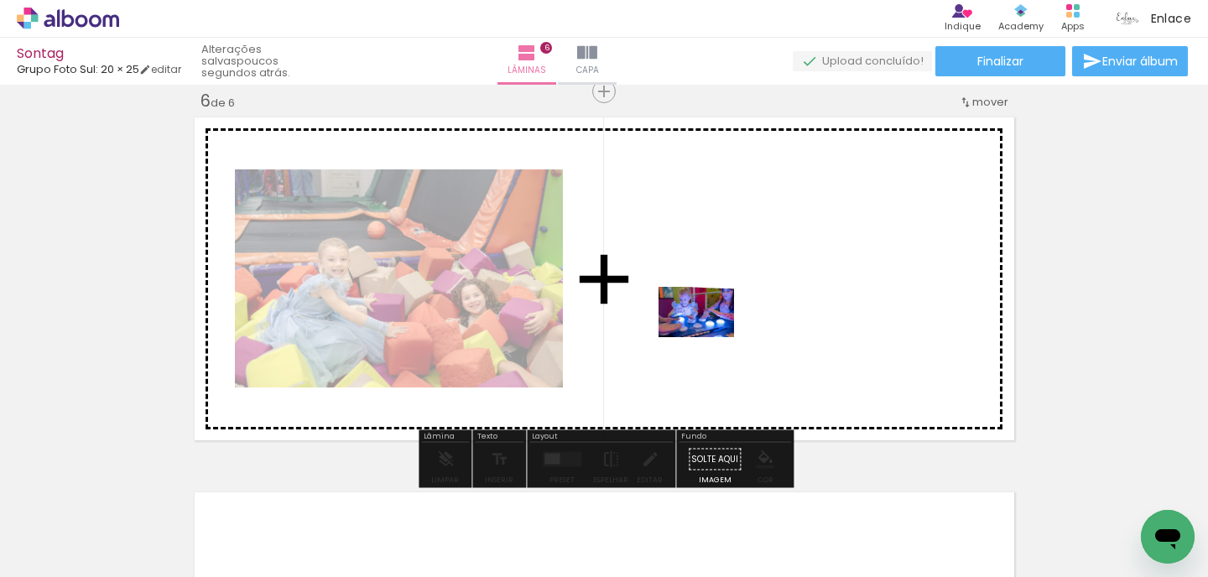
drag, startPoint x: 613, startPoint y: 511, endPoint x: 709, endPoint y: 336, distance: 199.4
click at [709, 336] on quentale-workspace at bounding box center [604, 288] width 1208 height 577
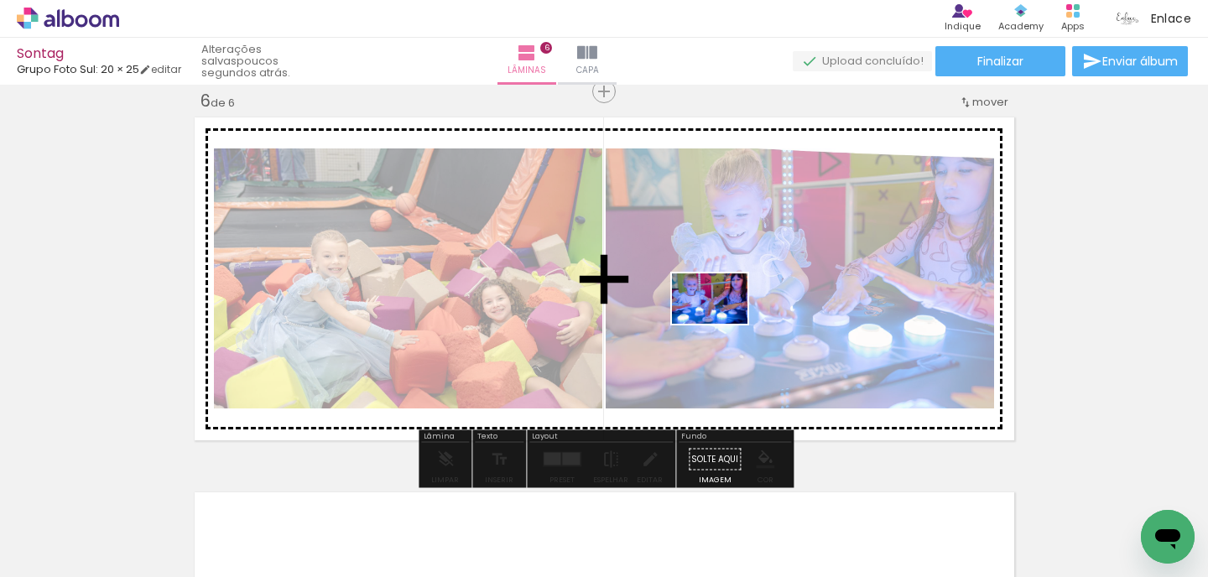
drag, startPoint x: 633, startPoint y: 519, endPoint x: 723, endPoint y: 321, distance: 218.2
click at [722, 321] on quentale-workspace at bounding box center [604, 288] width 1208 height 577
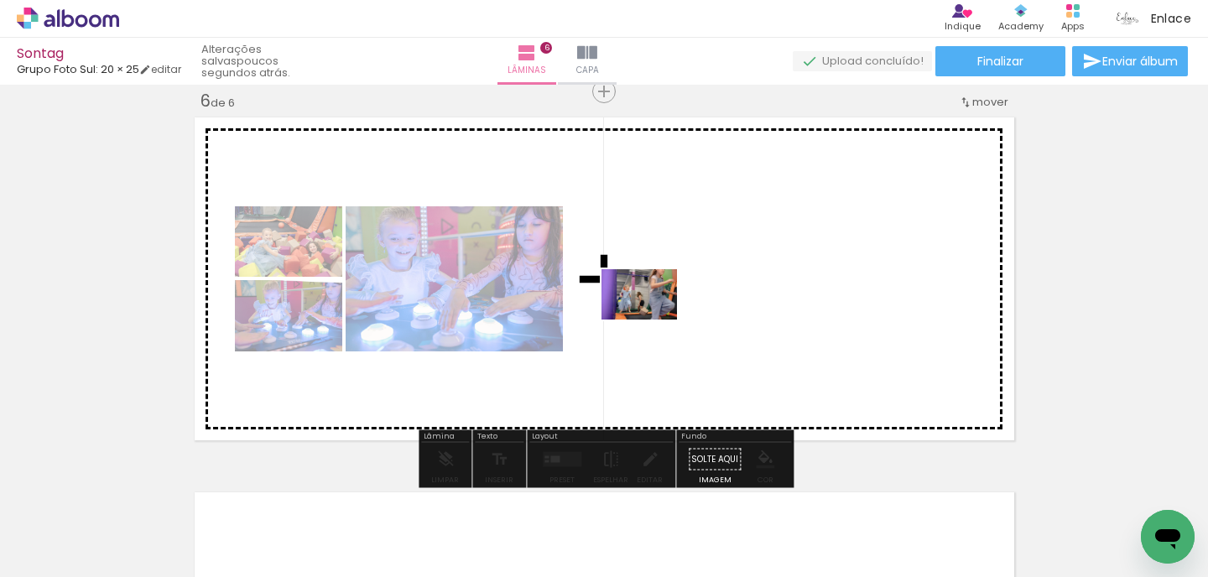
drag, startPoint x: 572, startPoint y: 534, endPoint x: 652, endPoint y: 312, distance: 236.2
click at [652, 312] on quentale-workspace at bounding box center [604, 288] width 1208 height 577
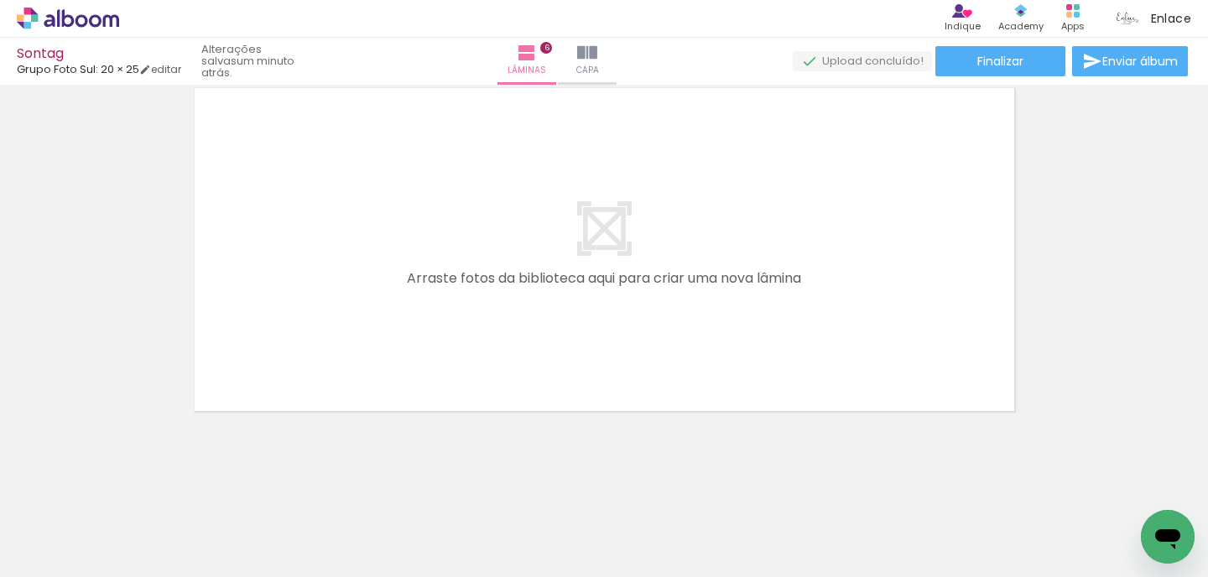
scroll to position [2303, 0]
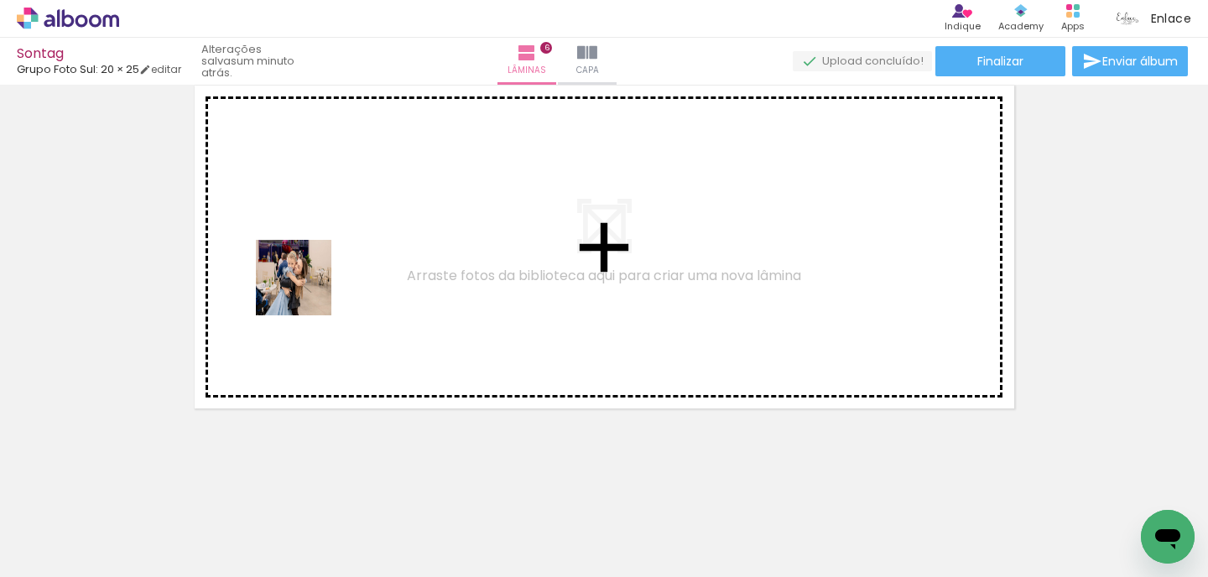
drag, startPoint x: 182, startPoint y: 504, endPoint x: 315, endPoint y: 279, distance: 262.2
click at [315, 279] on quentale-workspace at bounding box center [604, 288] width 1208 height 577
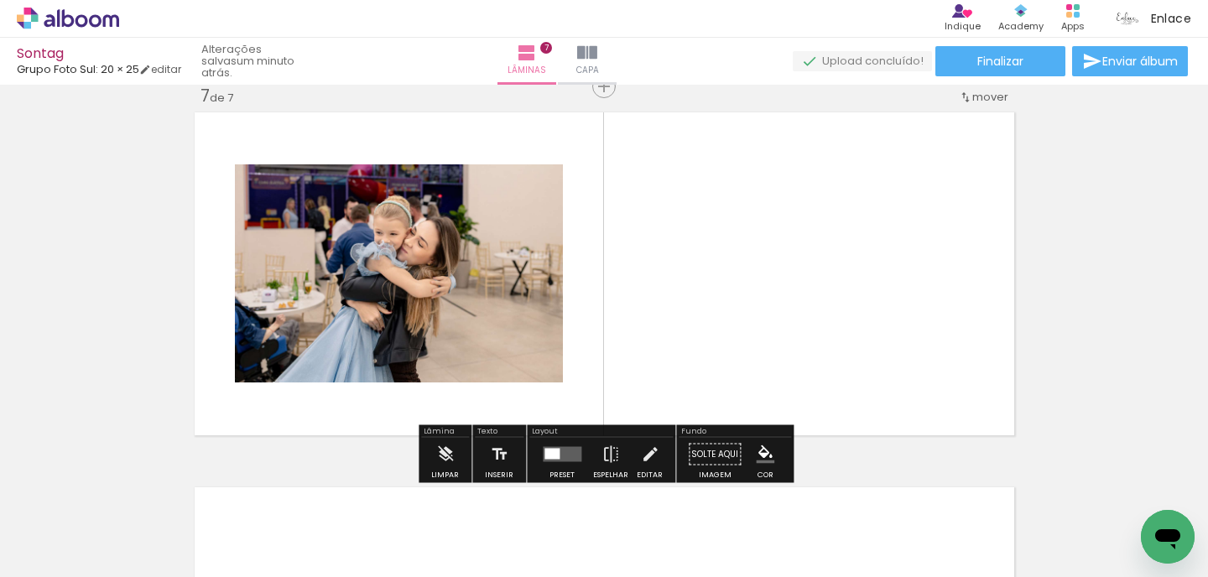
scroll to position [2271, 0]
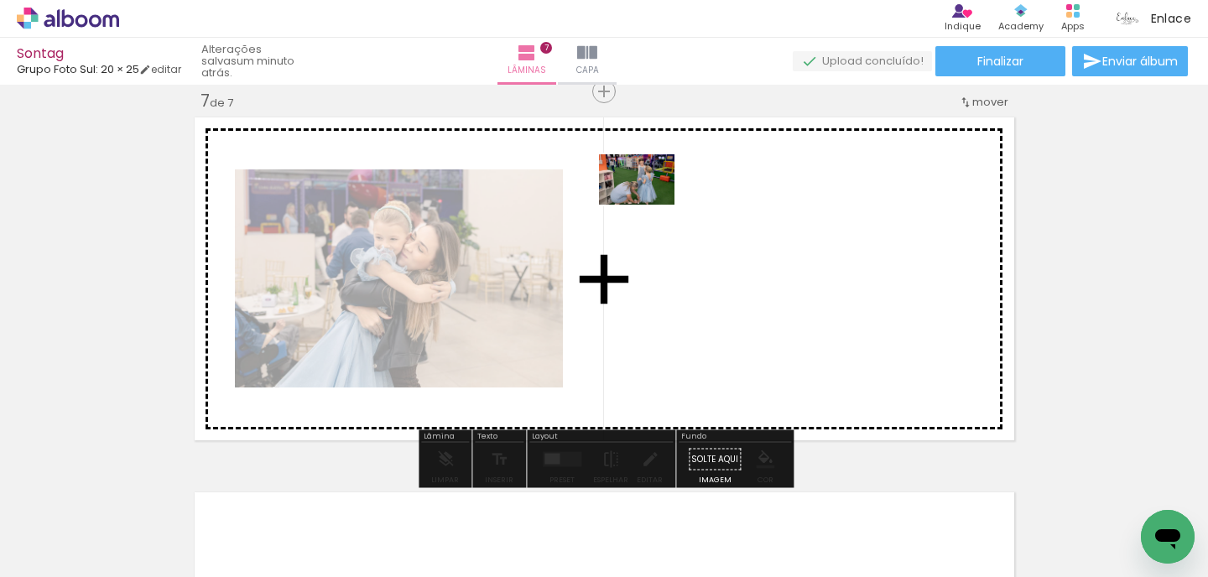
drag, startPoint x: 190, startPoint y: 517, endPoint x: 660, endPoint y: 199, distance: 566.7
click at [660, 199] on quentale-workspace at bounding box center [604, 288] width 1208 height 577
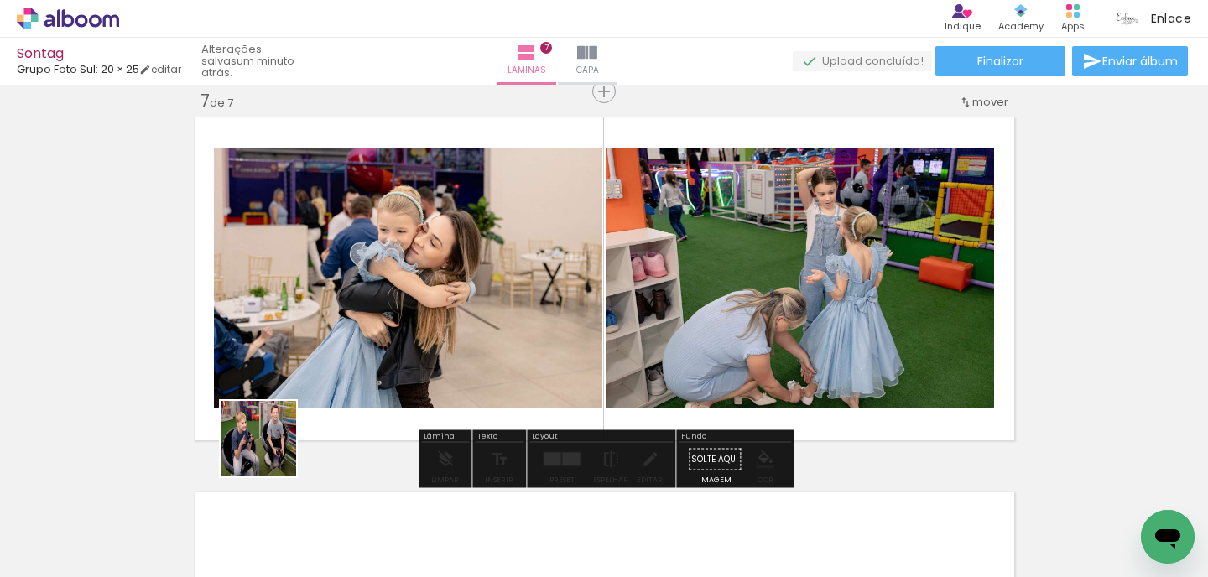
drag, startPoint x: 190, startPoint y: 529, endPoint x: 382, endPoint y: 350, distance: 261.8
click at [382, 350] on quentale-workspace at bounding box center [604, 288] width 1208 height 577
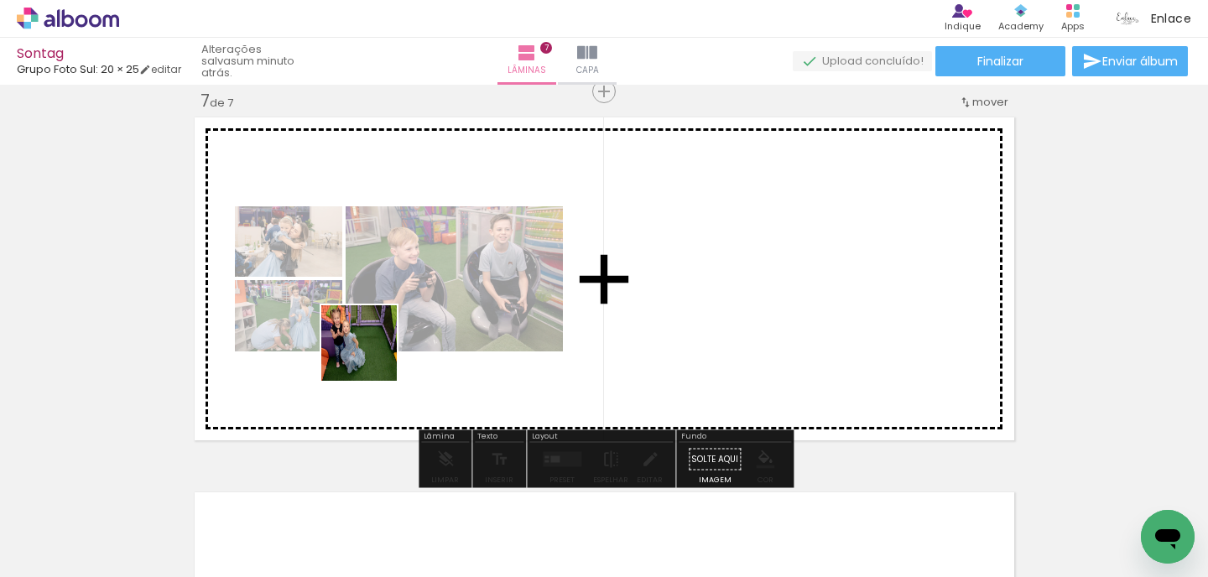
drag, startPoint x: 284, startPoint y: 535, endPoint x: 372, endPoint y: 356, distance: 200.0
click at [372, 356] on quentale-workspace at bounding box center [604, 288] width 1208 height 577
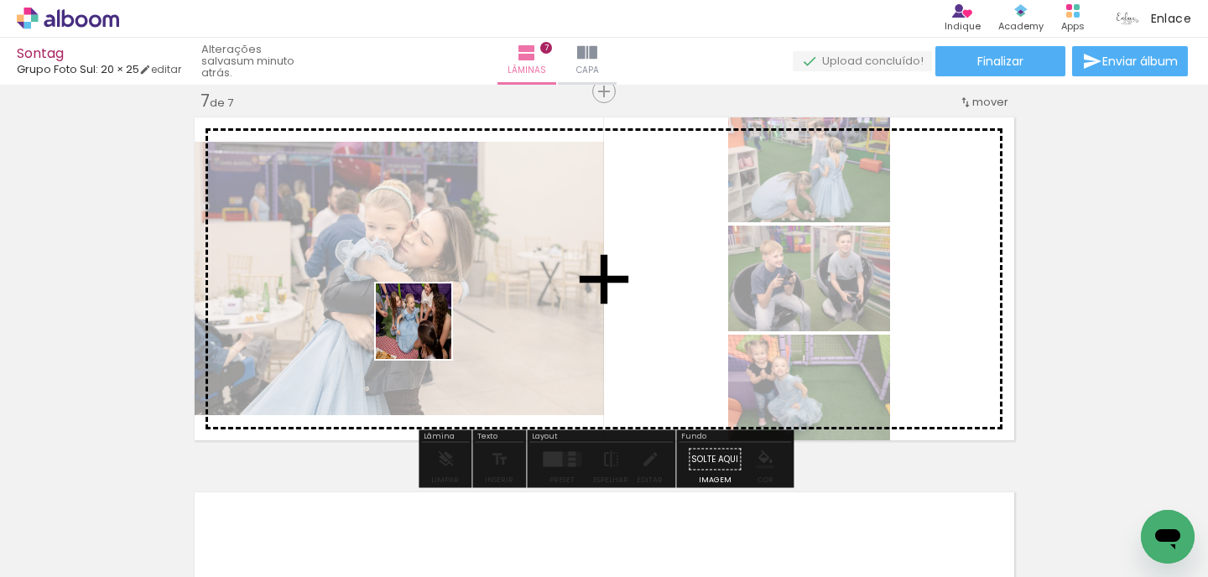
drag, startPoint x: 276, startPoint y: 528, endPoint x: 426, endPoint y: 334, distance: 245.2
click at [426, 334] on quentale-workspace at bounding box center [604, 288] width 1208 height 577
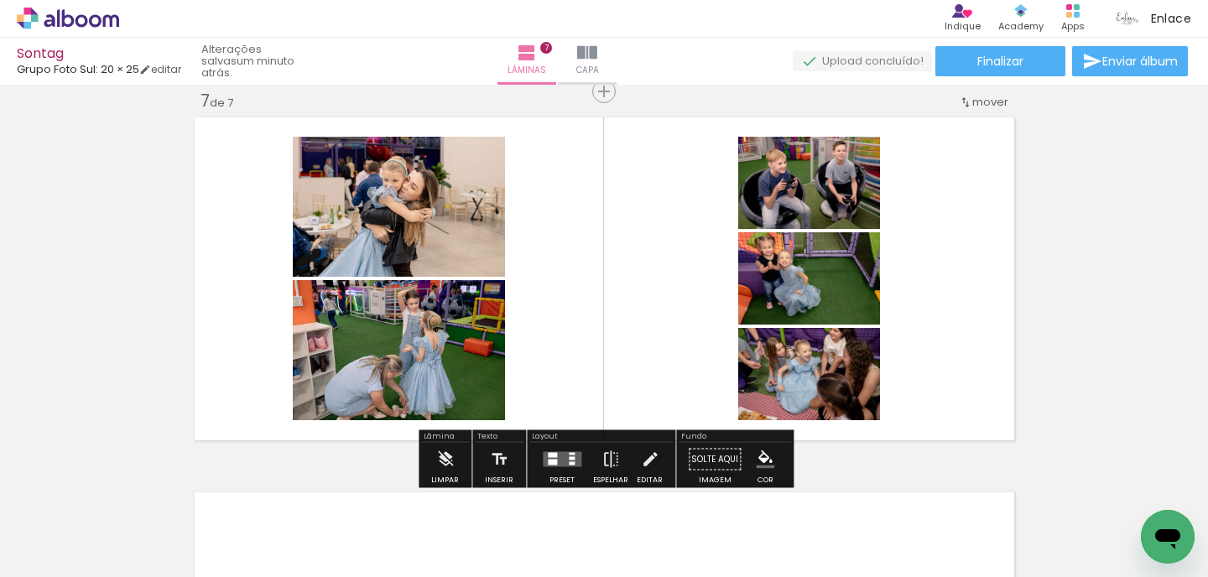
drag, startPoint x: 289, startPoint y: 516, endPoint x: 459, endPoint y: 326, distance: 255.5
click at [459, 326] on quentale-workspace at bounding box center [604, 288] width 1208 height 577
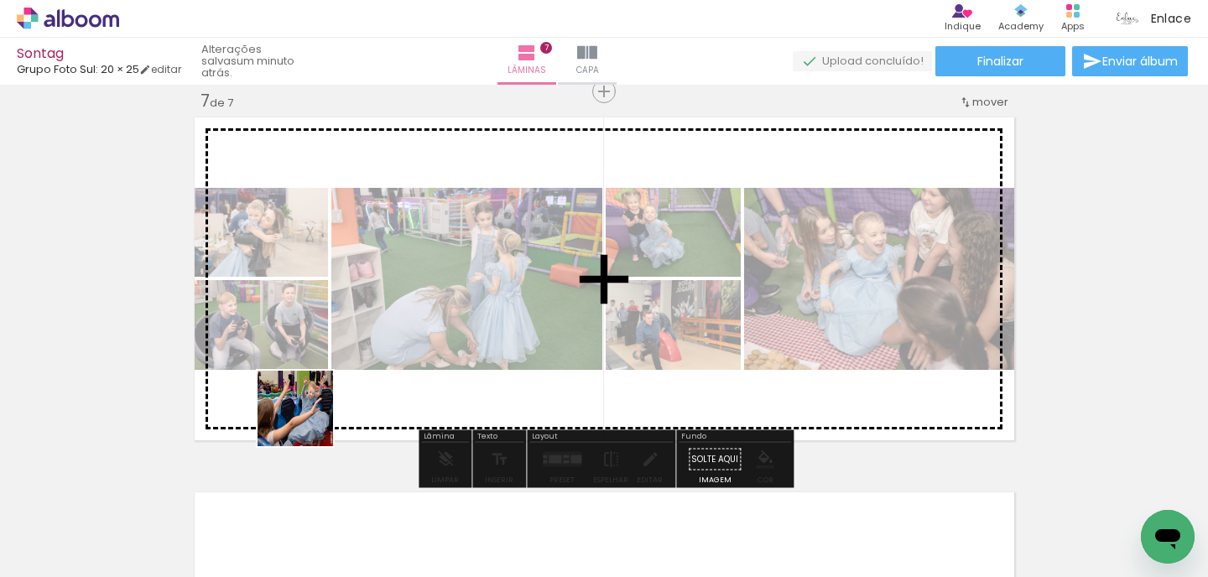
drag, startPoint x: 204, startPoint y: 511, endPoint x: 412, endPoint y: 329, distance: 276.5
click at [412, 329] on quentale-workspace at bounding box center [604, 288] width 1208 height 577
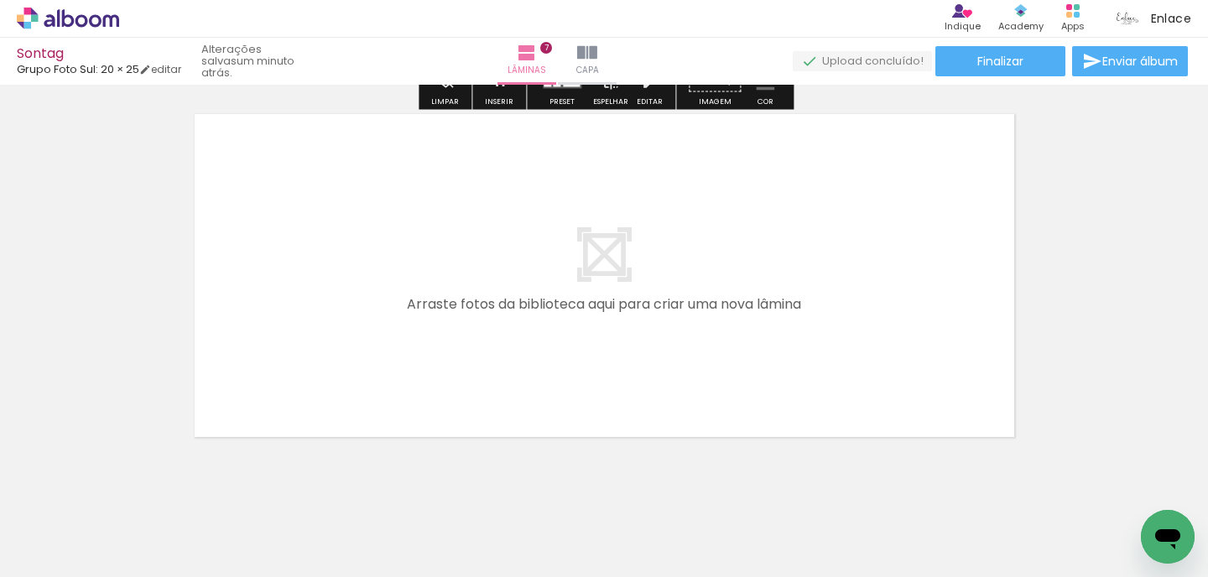
scroll to position [2658, 0]
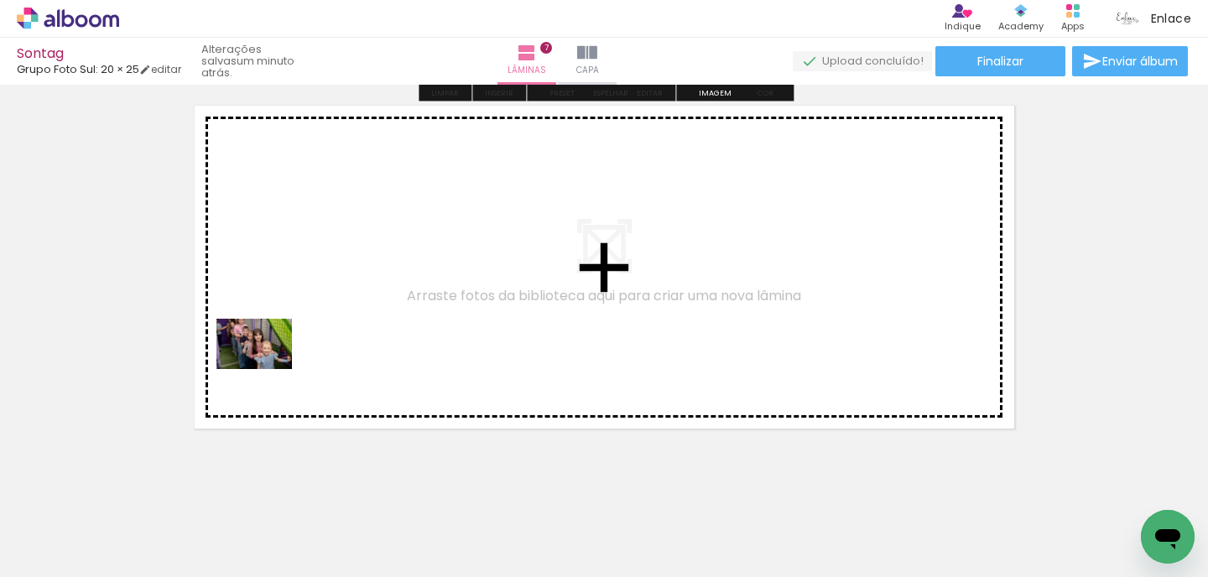
drag, startPoint x: 201, startPoint y: 519, endPoint x: 267, endPoint y: 369, distance: 164.2
click at [267, 369] on quentale-workspace at bounding box center [604, 288] width 1208 height 577
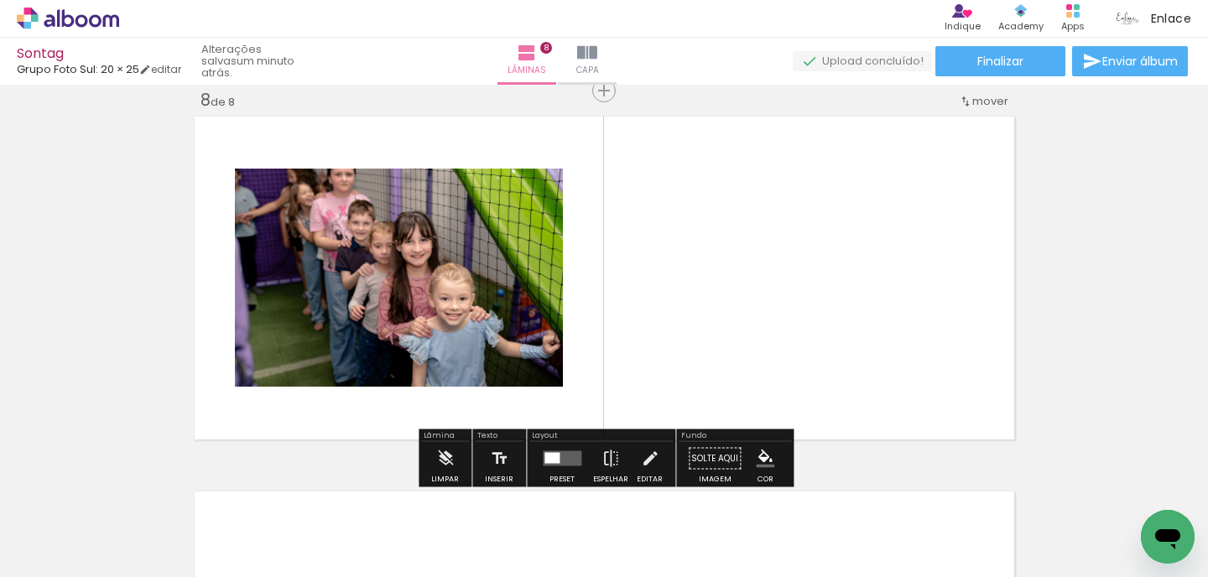
scroll to position [2646, 0]
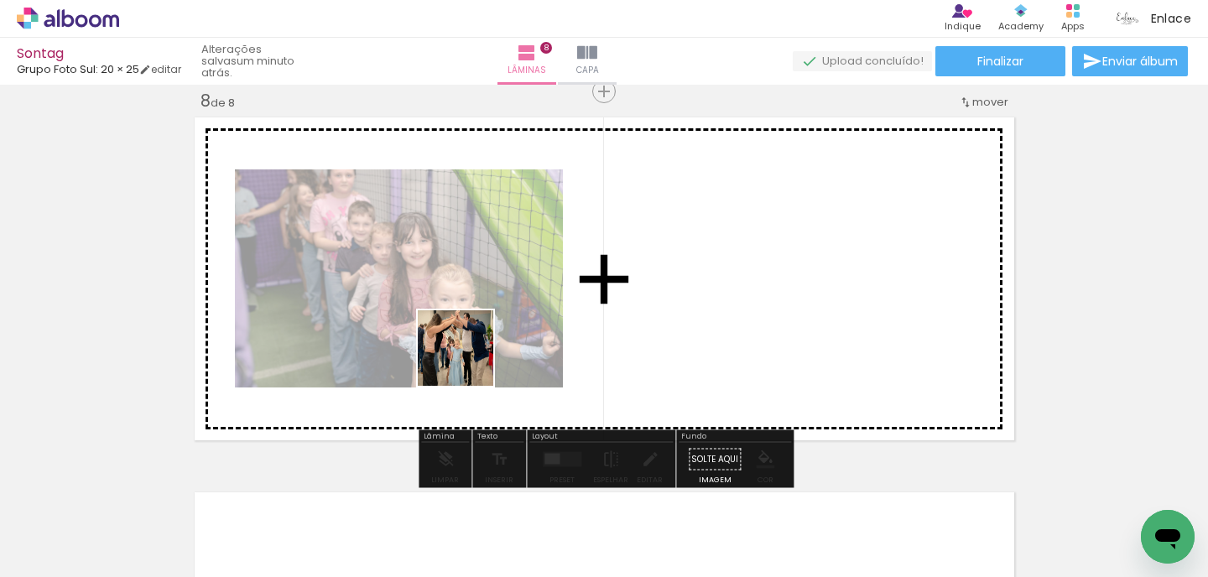
drag, startPoint x: 195, startPoint y: 528, endPoint x: 498, endPoint y: 343, distance: 355.4
click at [499, 343] on quentale-workspace at bounding box center [604, 288] width 1208 height 577
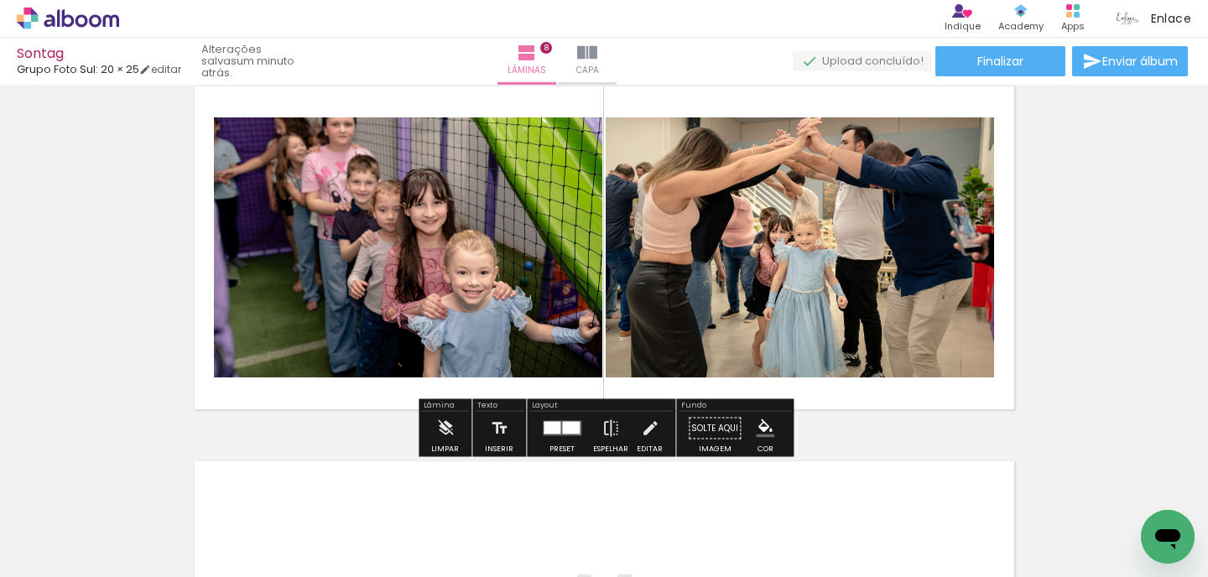
scroll to position [2683, 0]
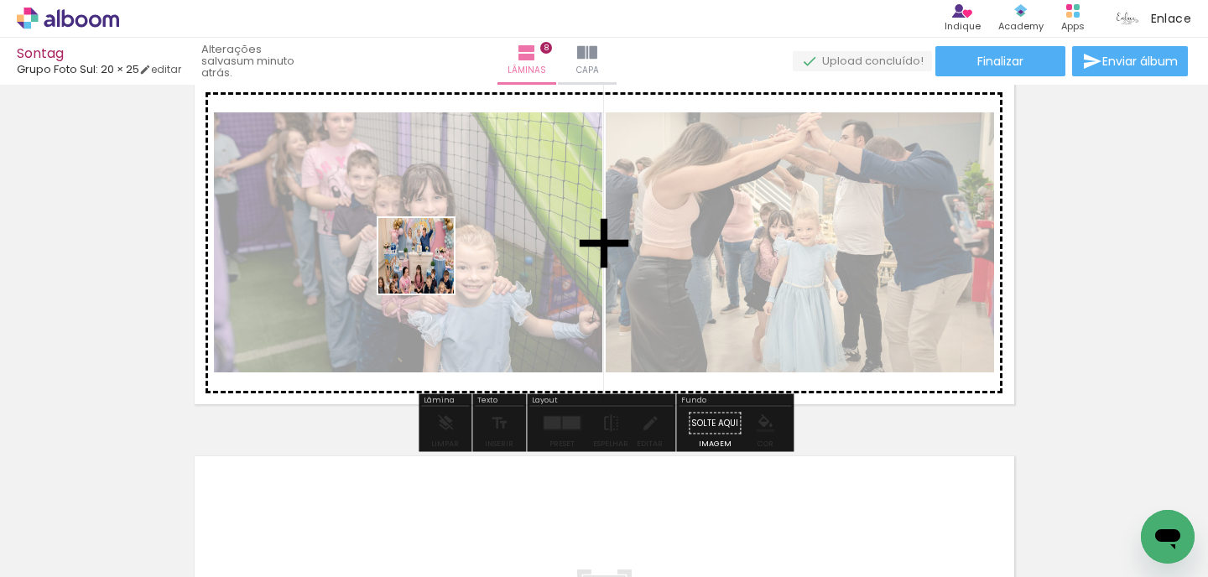
drag, startPoint x: 175, startPoint y: 535, endPoint x: 451, endPoint y: 243, distance: 401.3
click at [451, 243] on quentale-workspace at bounding box center [604, 288] width 1208 height 577
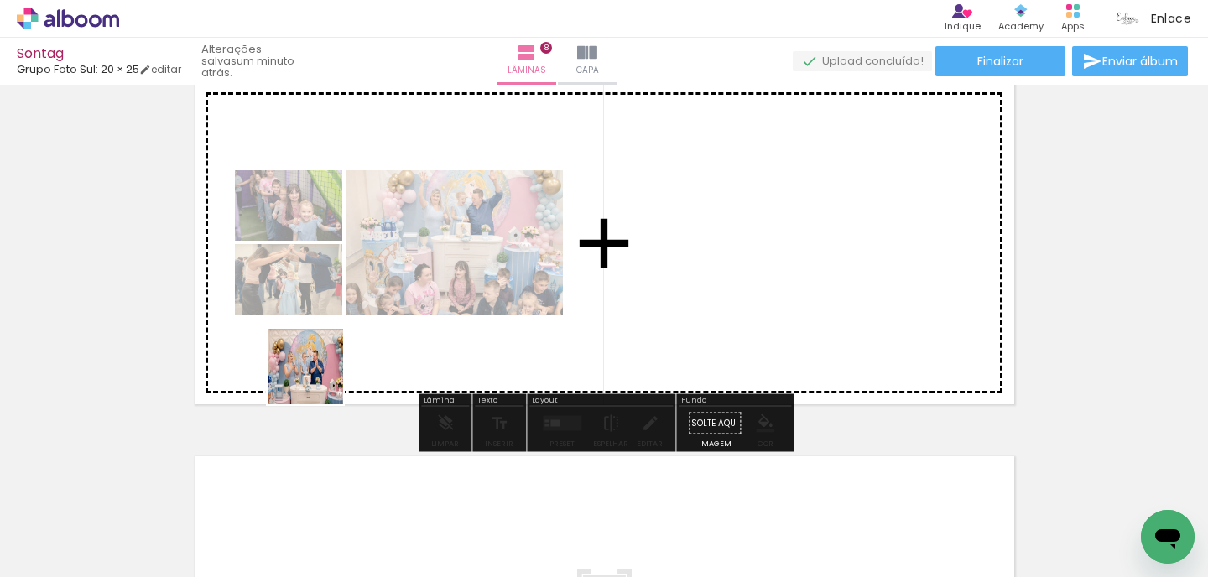
drag, startPoint x: 190, startPoint y: 509, endPoint x: 461, endPoint y: 255, distance: 372.2
click at [461, 255] on quentale-workspace at bounding box center [604, 288] width 1208 height 577
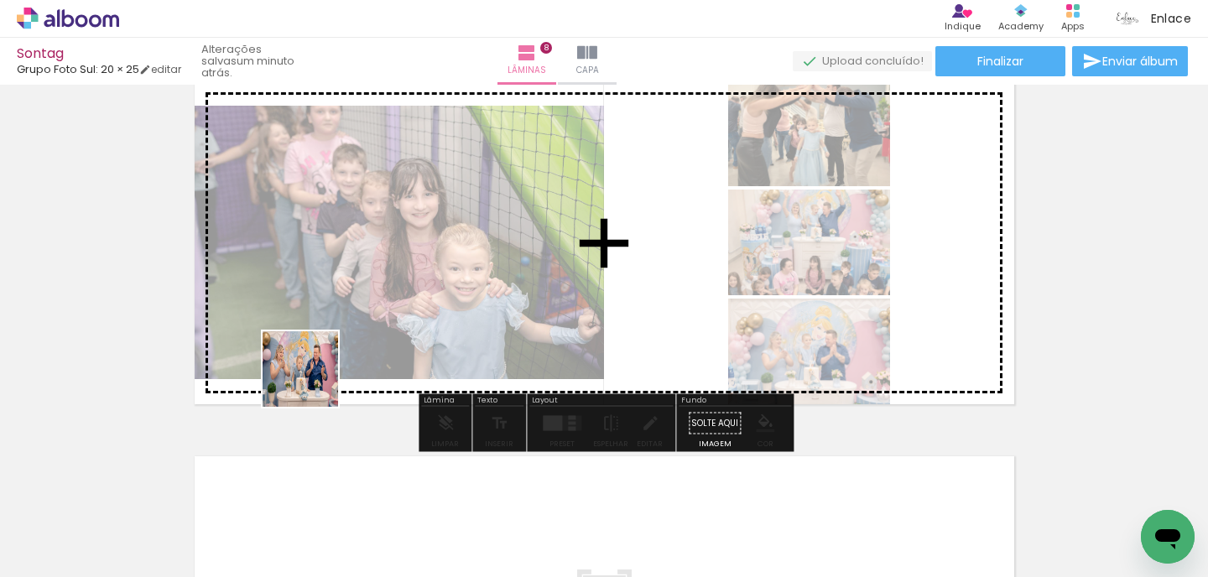
drag, startPoint x: 200, startPoint y: 508, endPoint x: 418, endPoint y: 273, distance: 321.2
click at [418, 273] on quentale-workspace at bounding box center [604, 288] width 1208 height 577
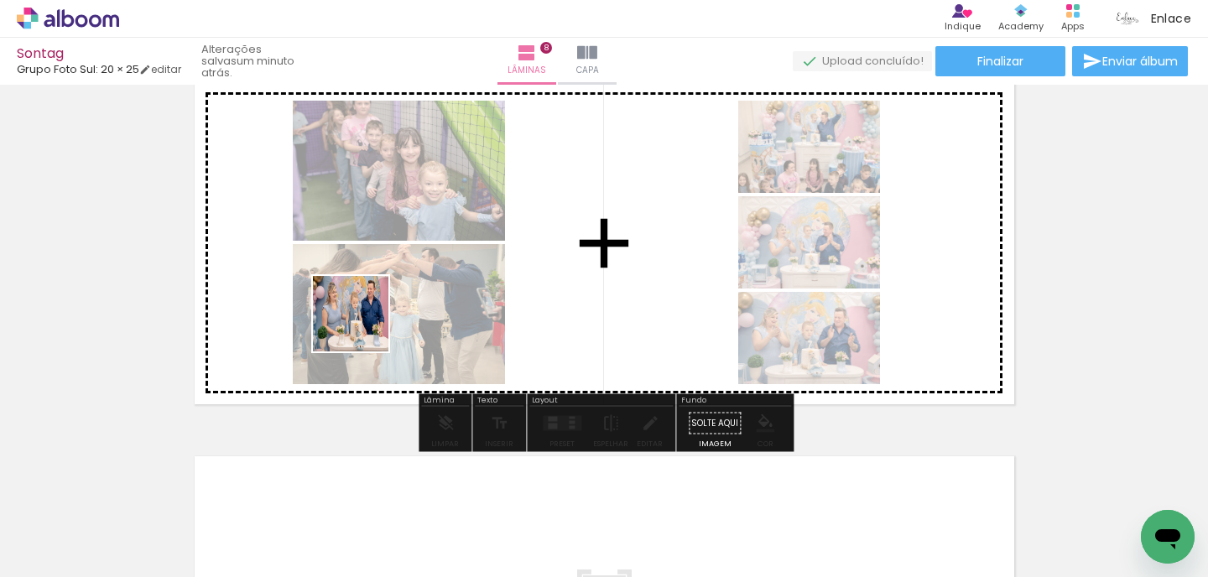
drag, startPoint x: 181, startPoint y: 506, endPoint x: 456, endPoint y: 255, distance: 372.4
click at [456, 255] on quentale-workspace at bounding box center [604, 288] width 1208 height 577
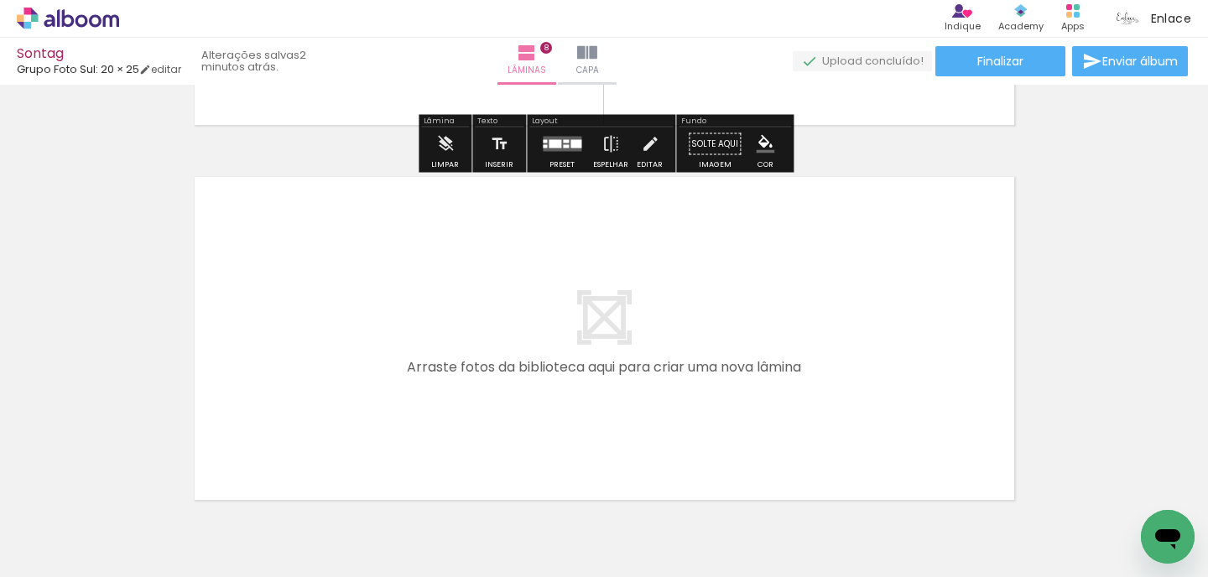
scroll to position [2966, 0]
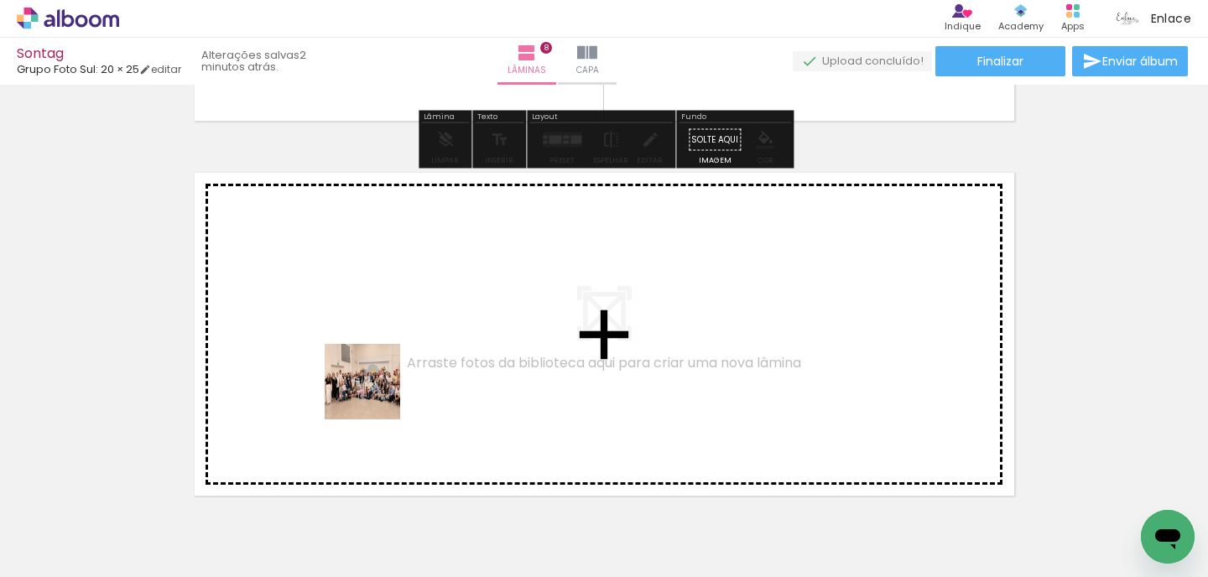
click at [374, 394] on quentale-workspace at bounding box center [604, 288] width 1208 height 577
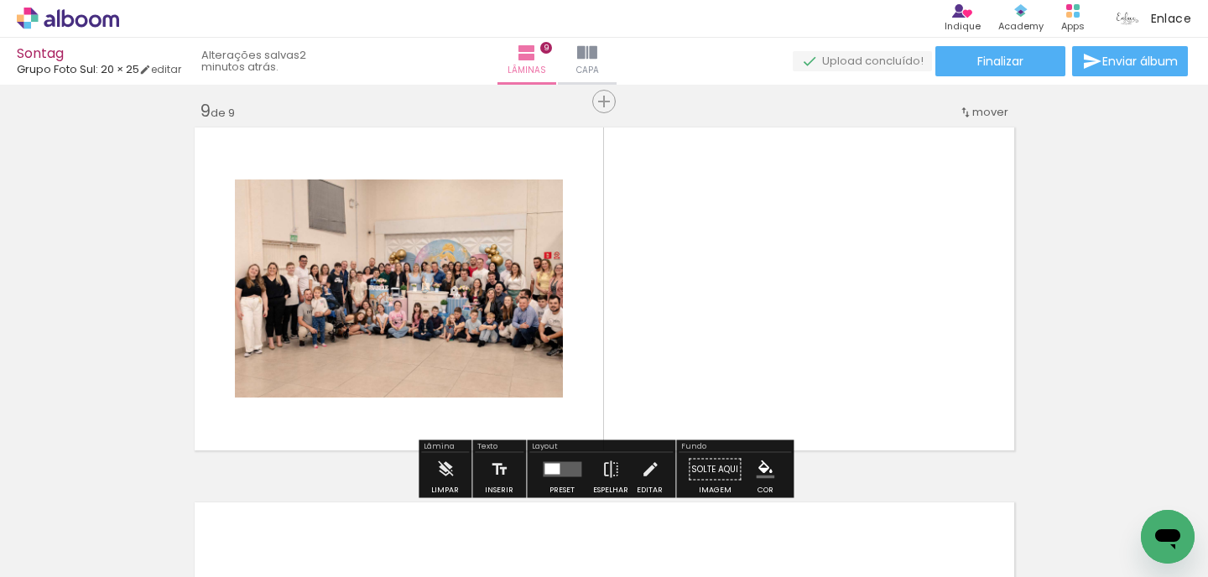
scroll to position [3021, 0]
